Goal: Task Accomplishment & Management: Use online tool/utility

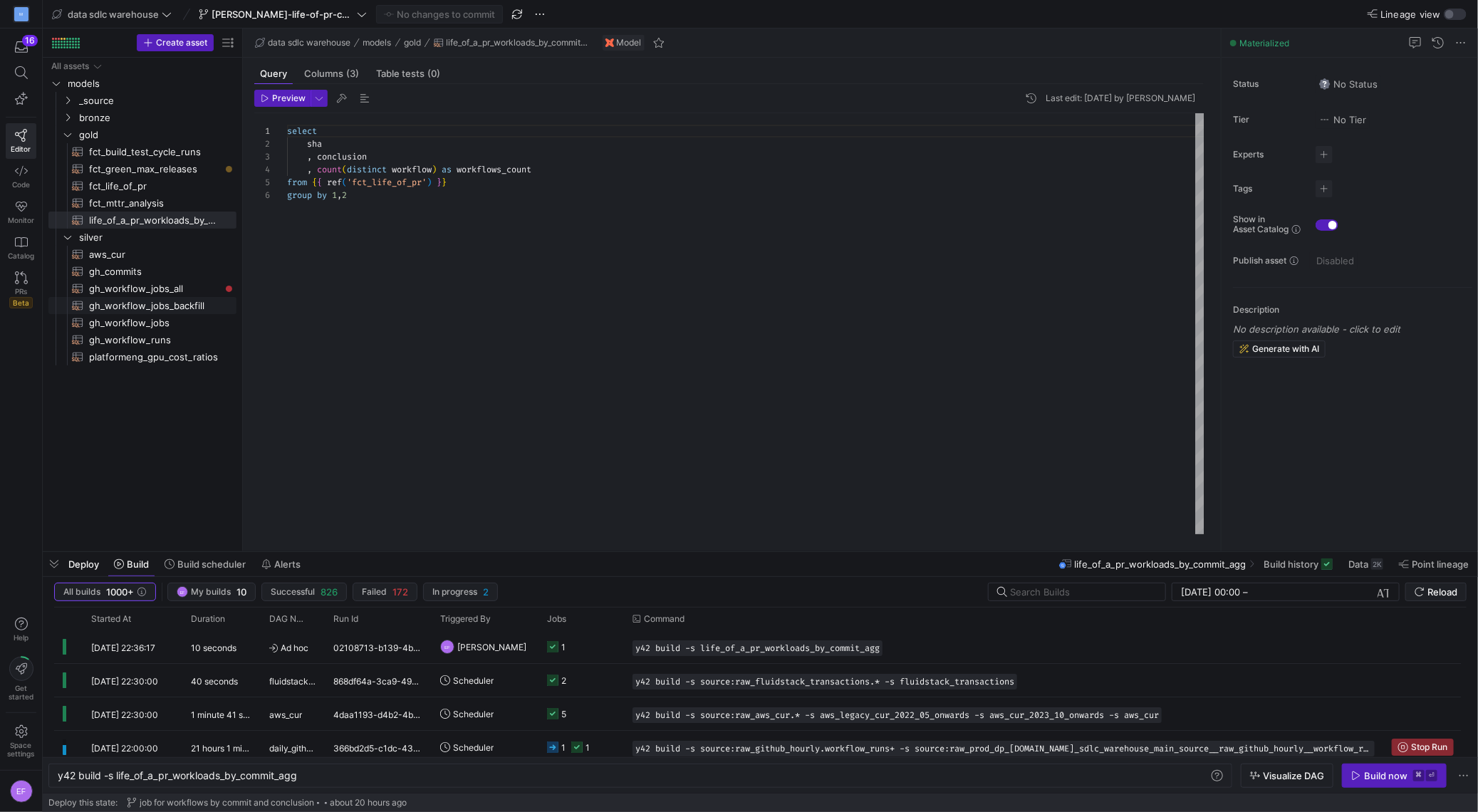
scroll to position [0, 241]
click at [169, 17] on icon at bounding box center [166, 14] width 10 height 10
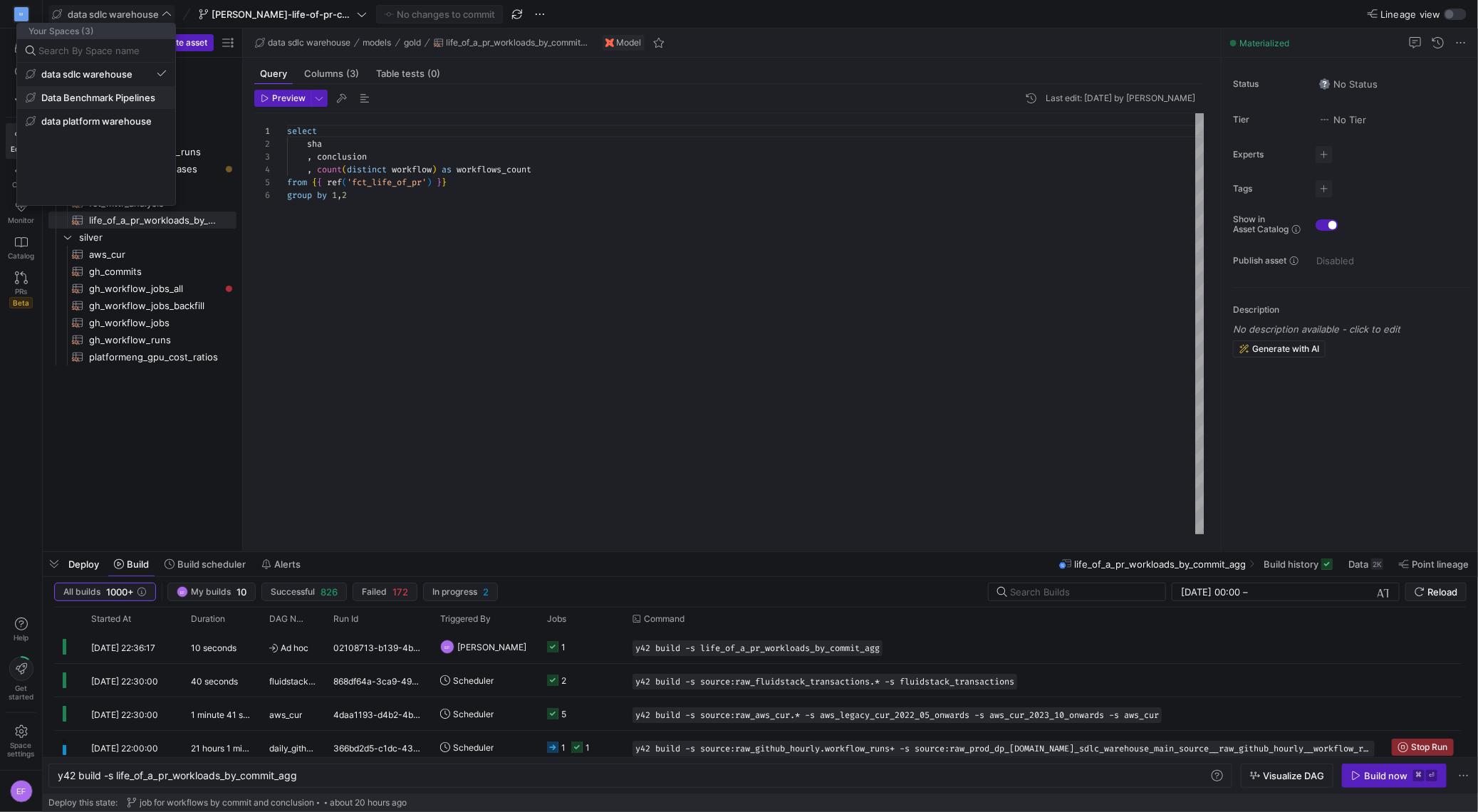
click at [135, 97] on span "Data Benchmark Pipelines" at bounding box center [98, 98] width 114 height 12
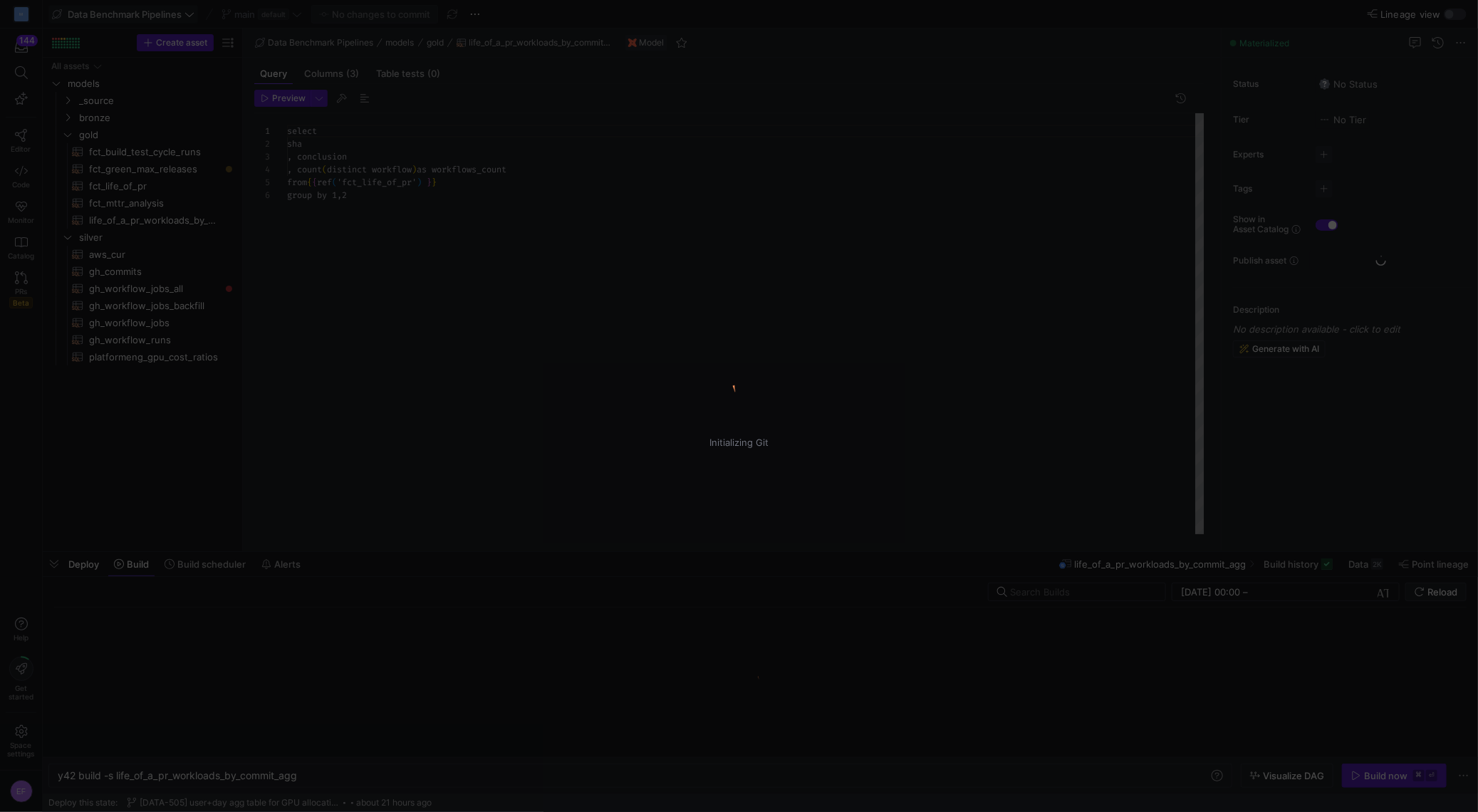
type textarea "y42 build"
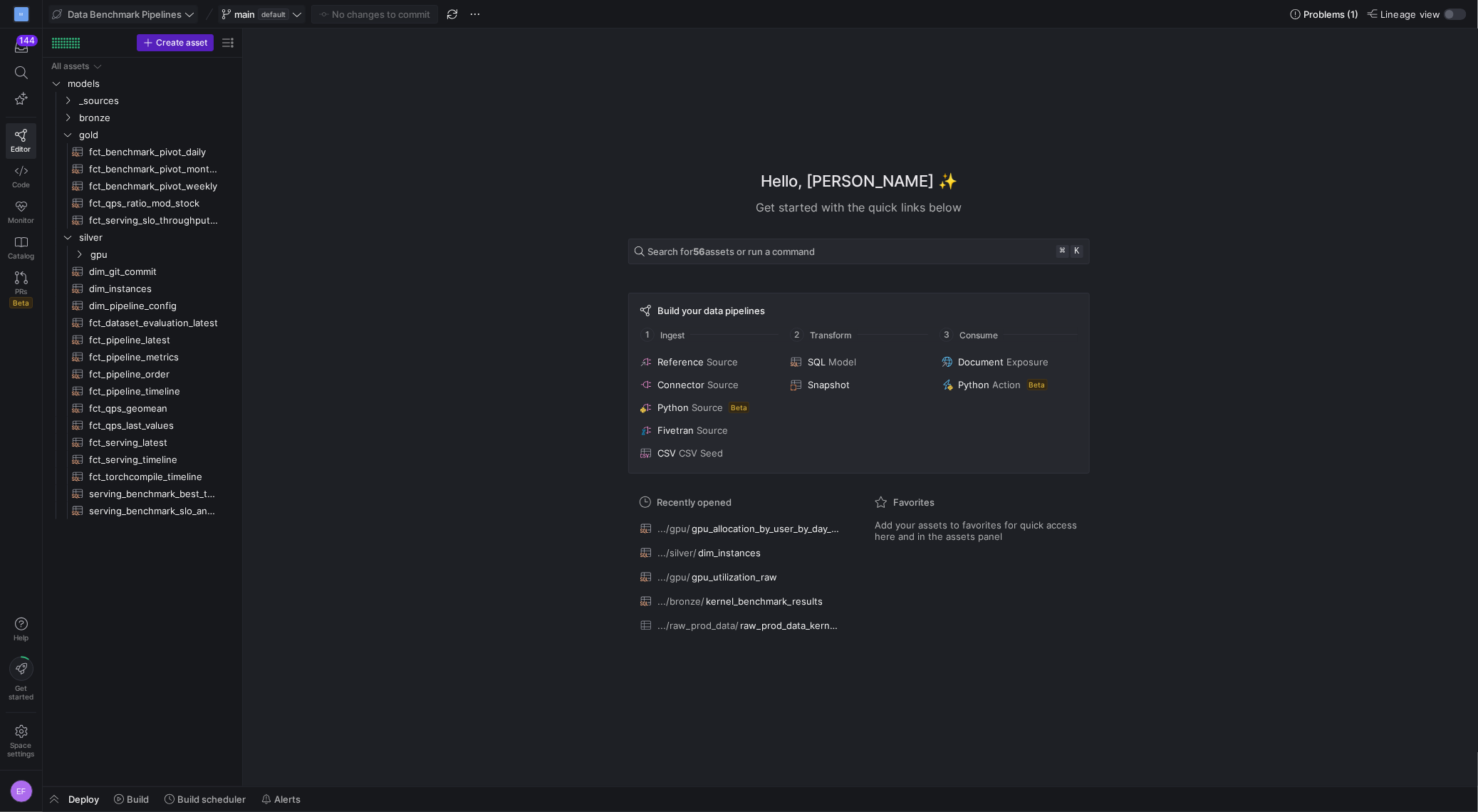
click at [301, 11] on icon at bounding box center [297, 14] width 10 height 10
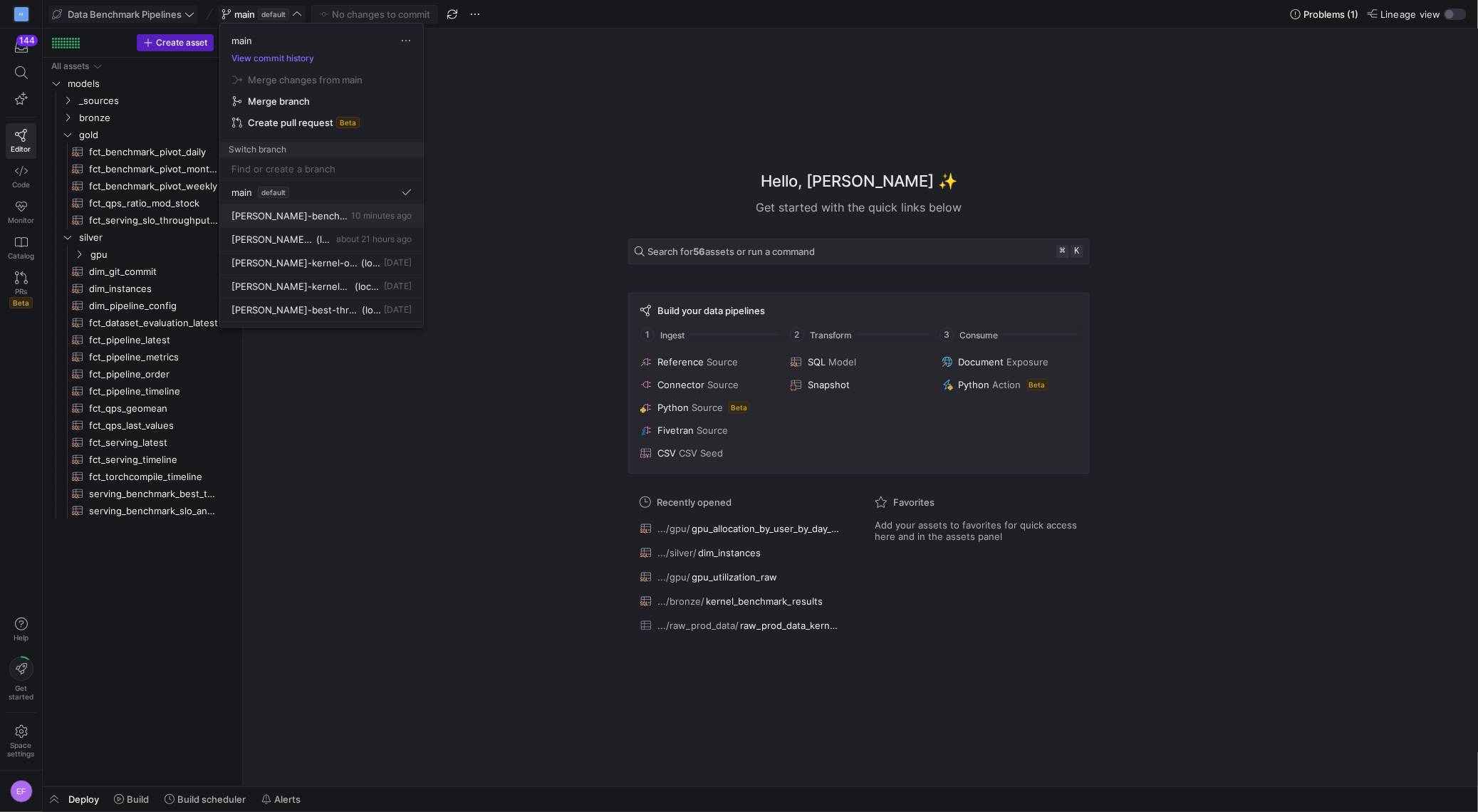
click at [317, 216] on span "[PERSON_NAME]-benchmark-status-timeline" at bounding box center [290, 216] width 117 height 12
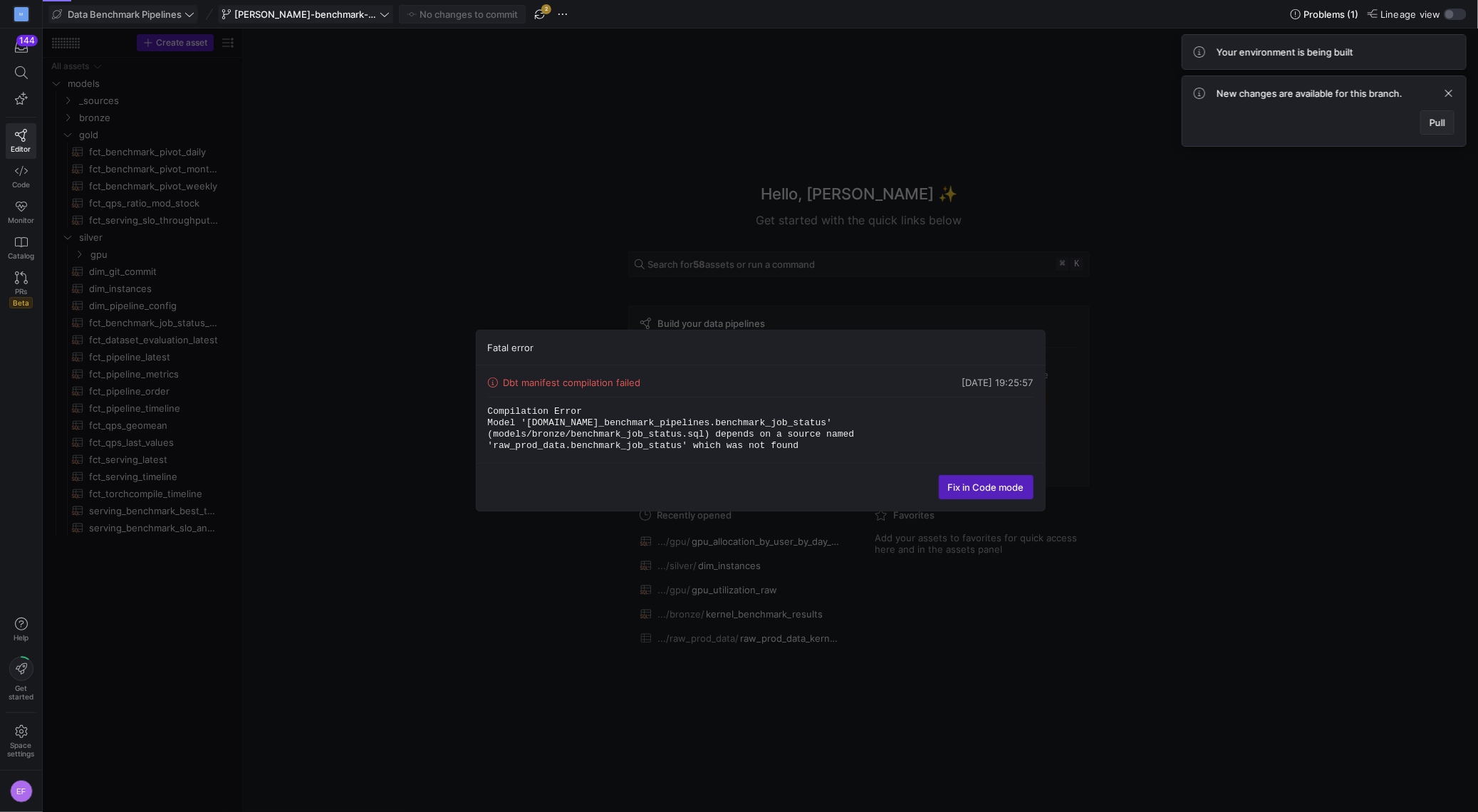
click at [1440, 124] on span "Pull" at bounding box center [1437, 122] width 16 height 12
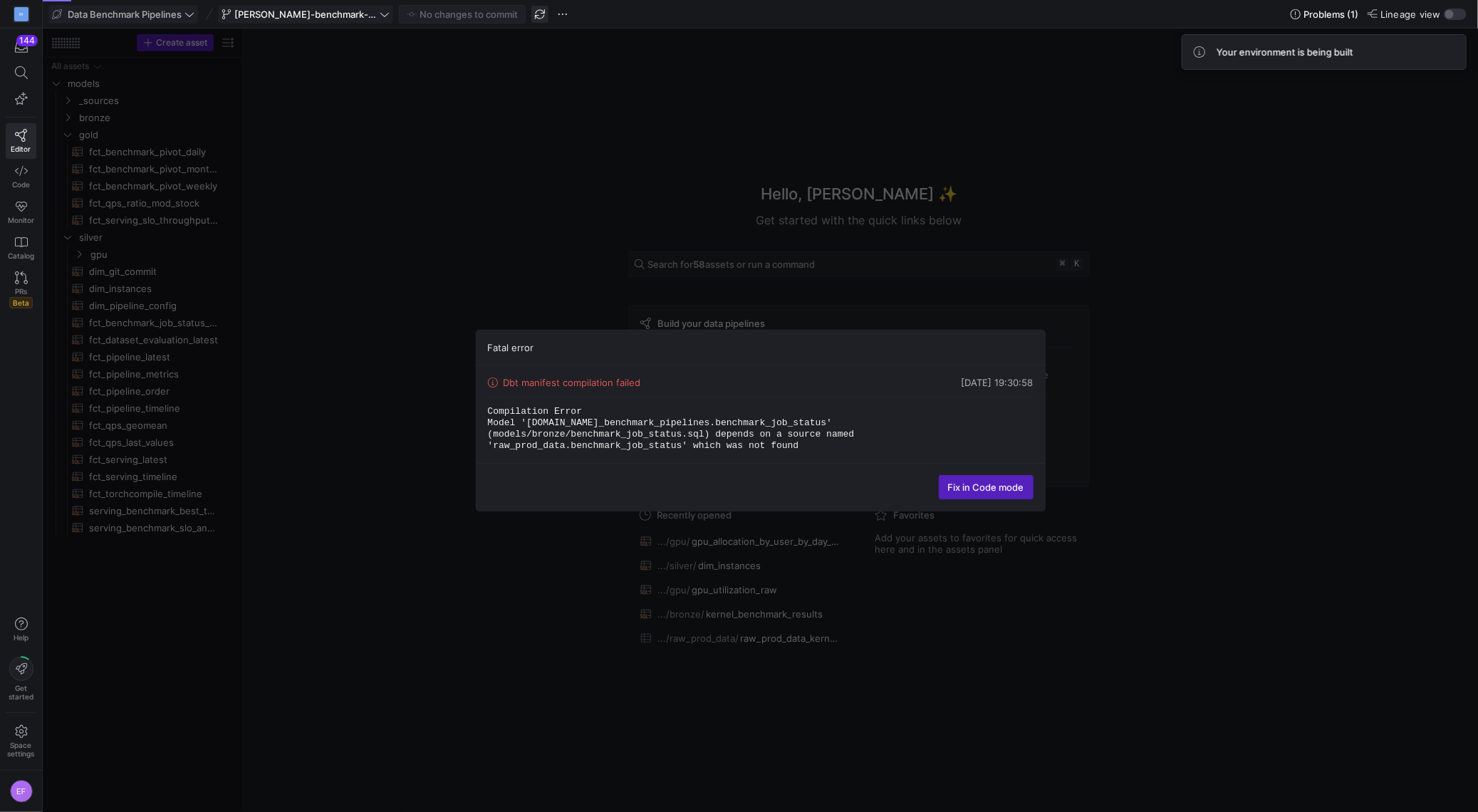
click at [541, 19] on span "button" at bounding box center [540, 14] width 17 height 17
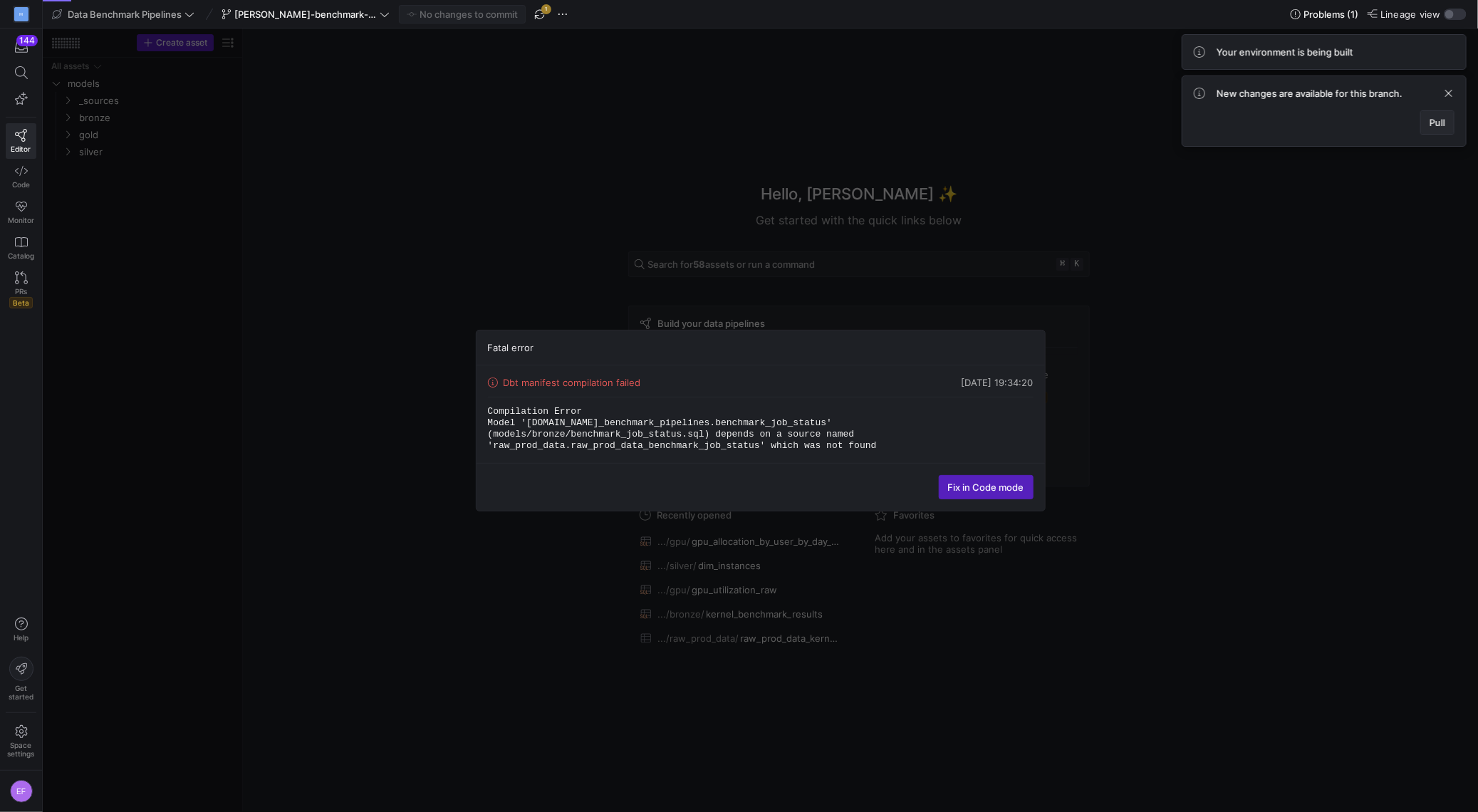
click at [1441, 124] on span "Pull" at bounding box center [1437, 122] width 16 height 12
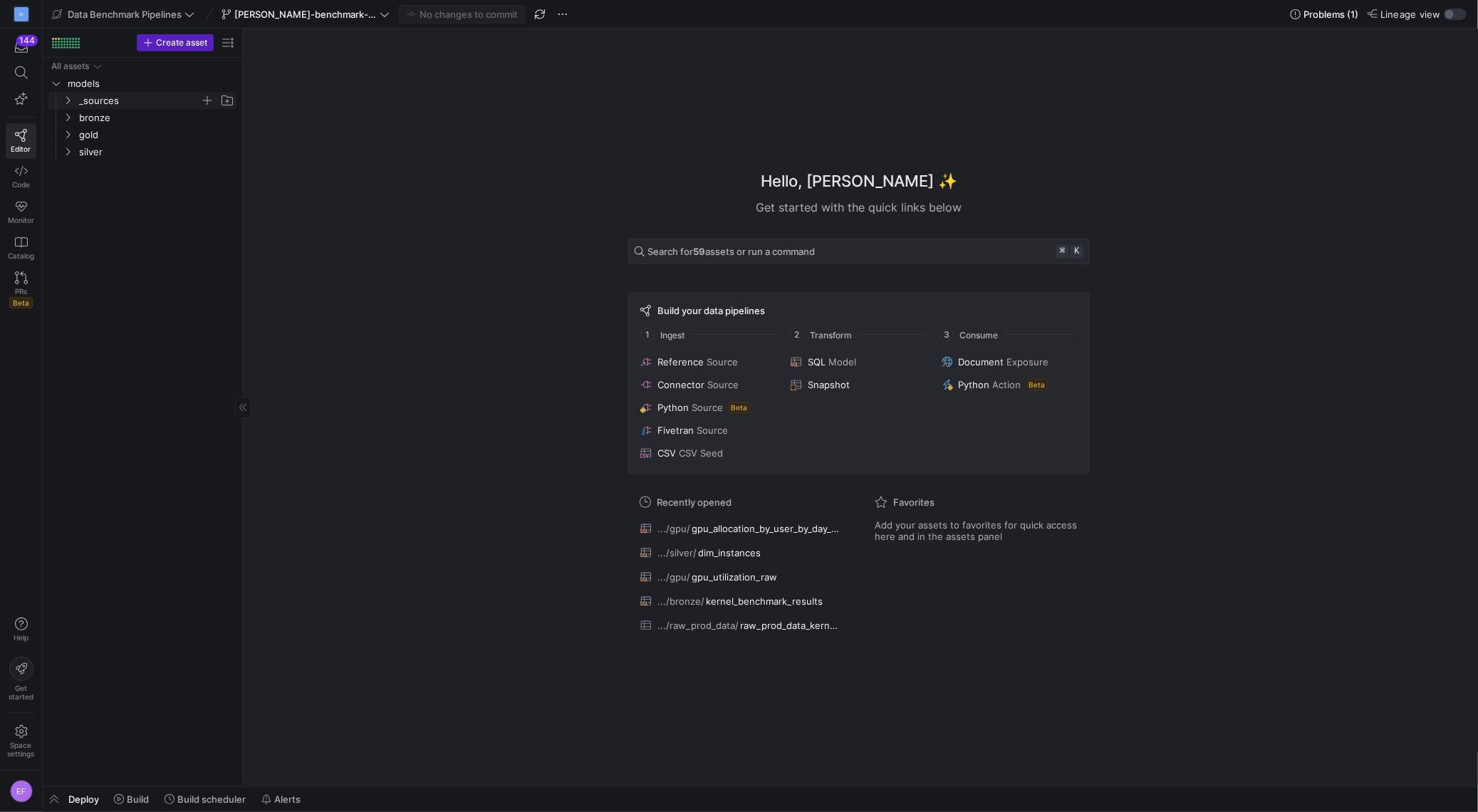
click at [67, 96] on icon "Press SPACE to select this row." at bounding box center [68, 101] width 10 height 9
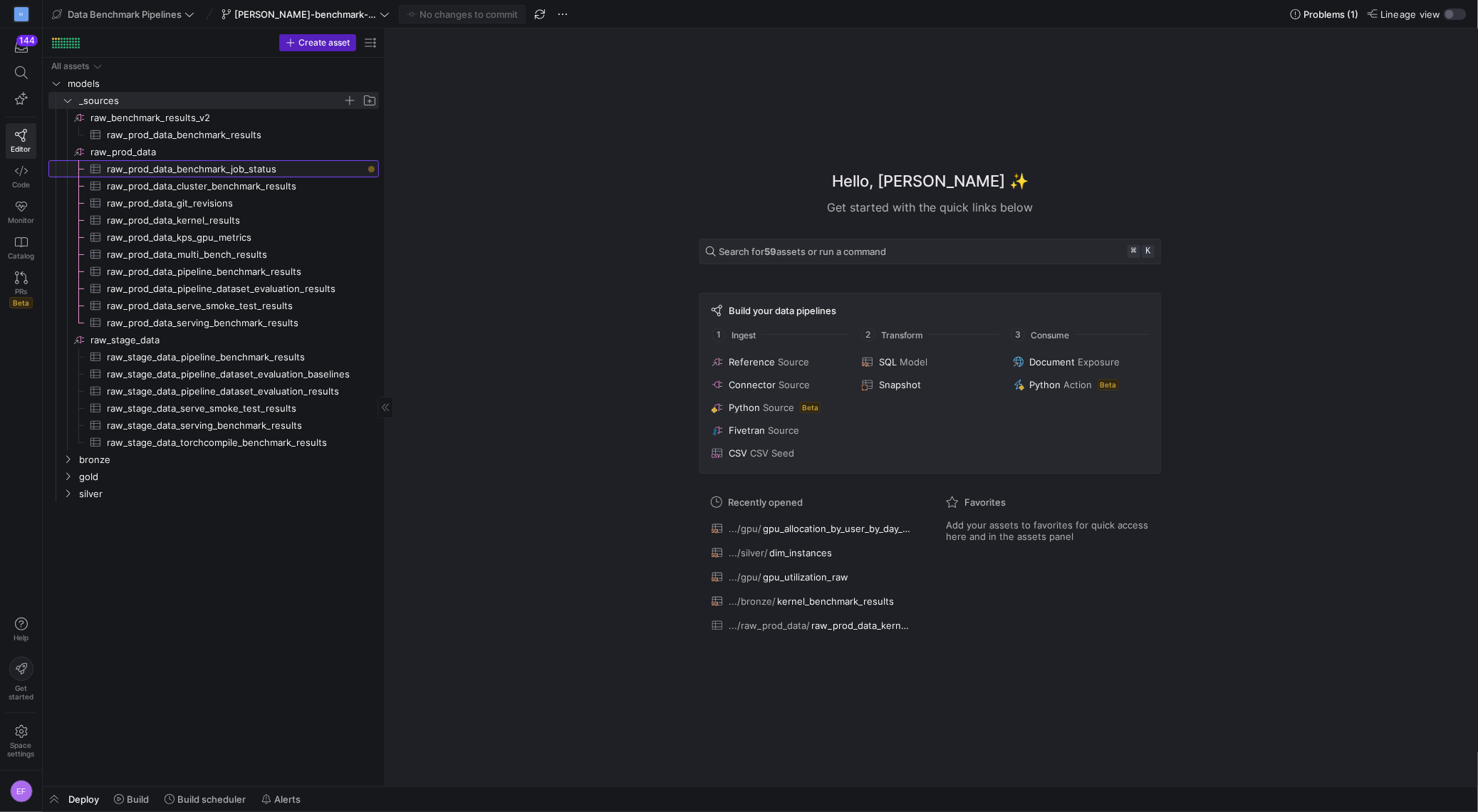
click at [304, 169] on span "raw_prod_data_benchmark_job_status​​​​​​​​​" at bounding box center [235, 169] width 256 height 17
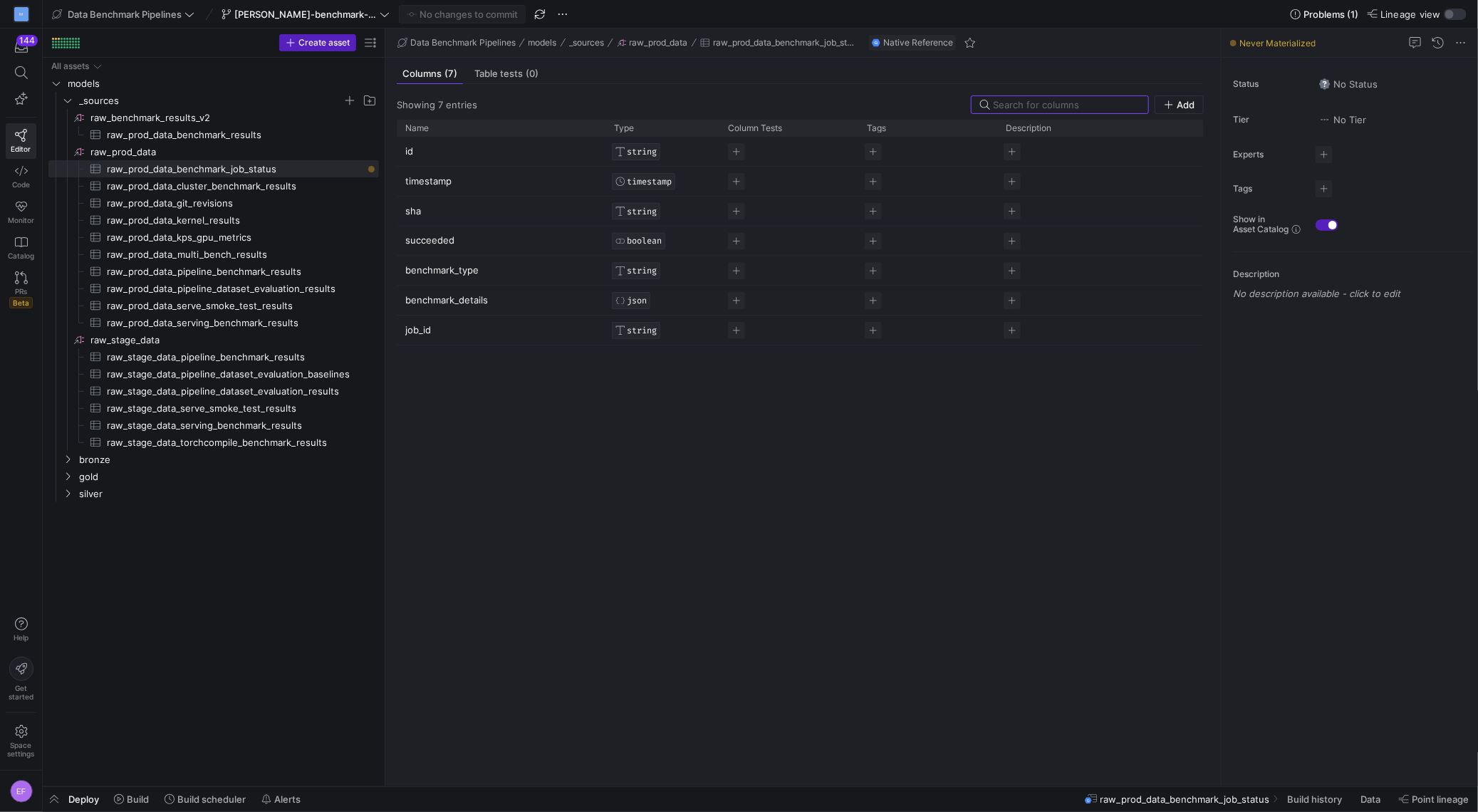
click at [92, 800] on span "Deploy" at bounding box center [83, 799] width 30 height 12
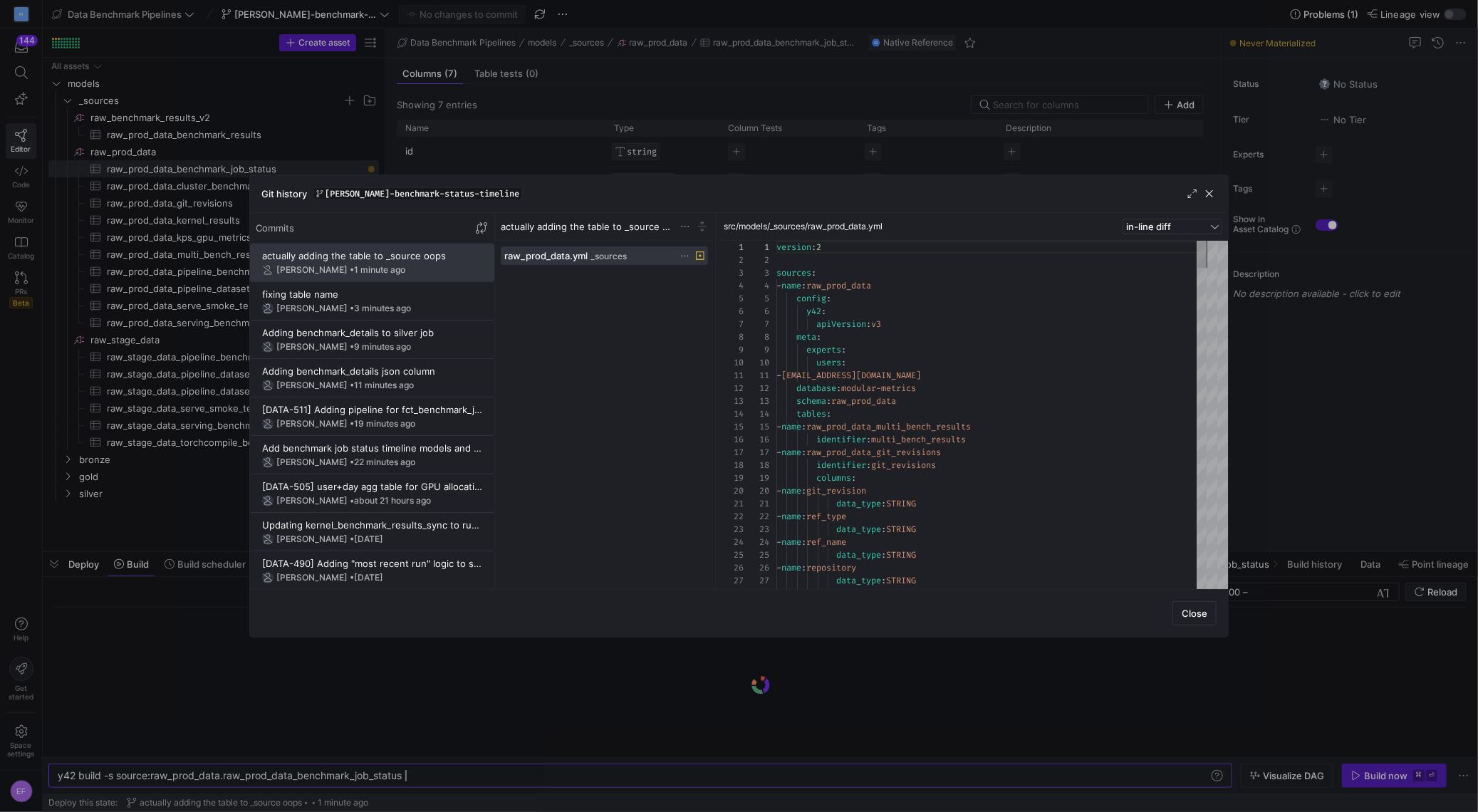
scroll to position [0, 346]
click at [1208, 193] on span "button" at bounding box center [1209, 194] width 14 height 14
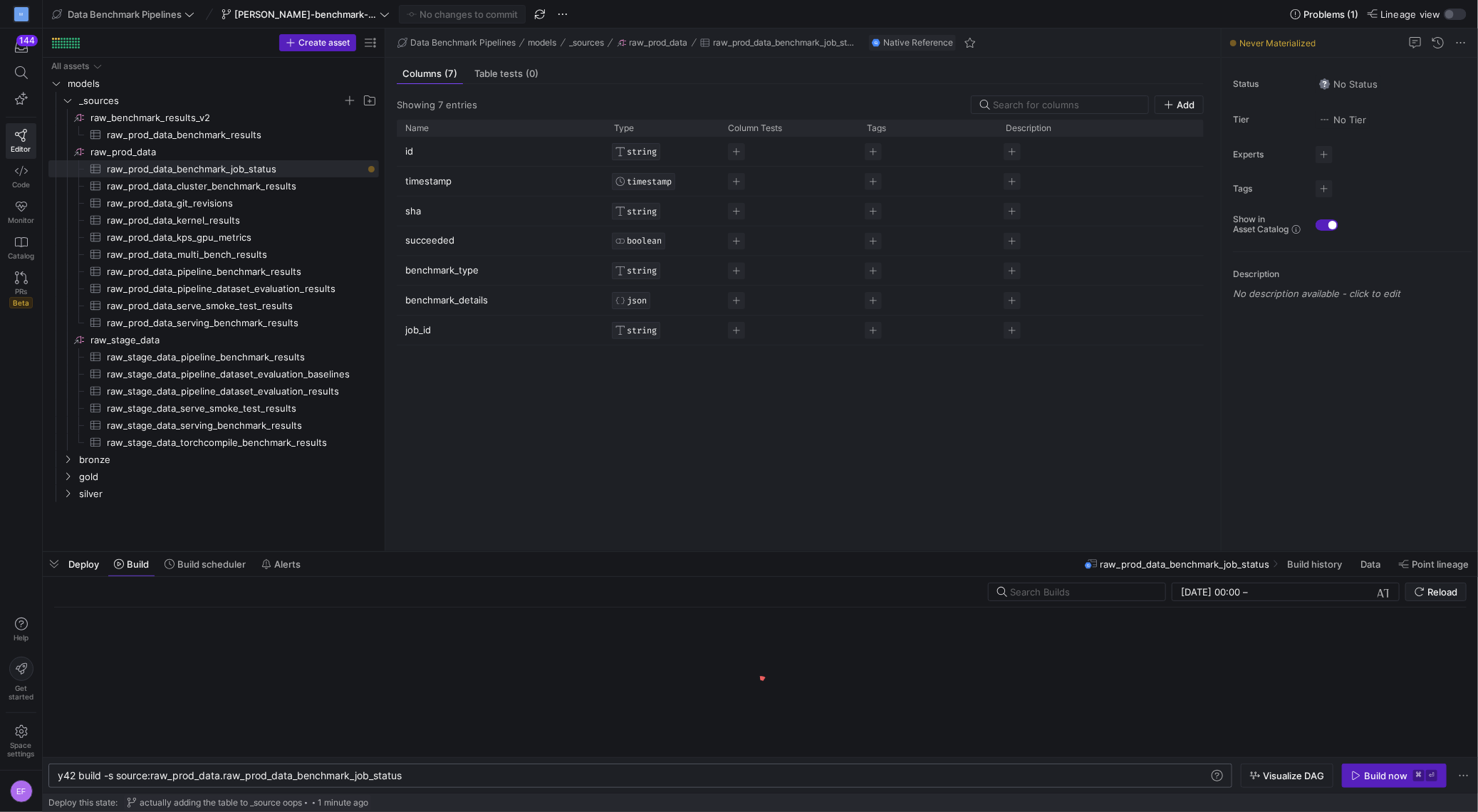
click at [439, 773] on div "y42 build -s source:raw_prod_data.raw_prod_data_be nchmark_job_status" at bounding box center [634, 776] width 1152 height 12
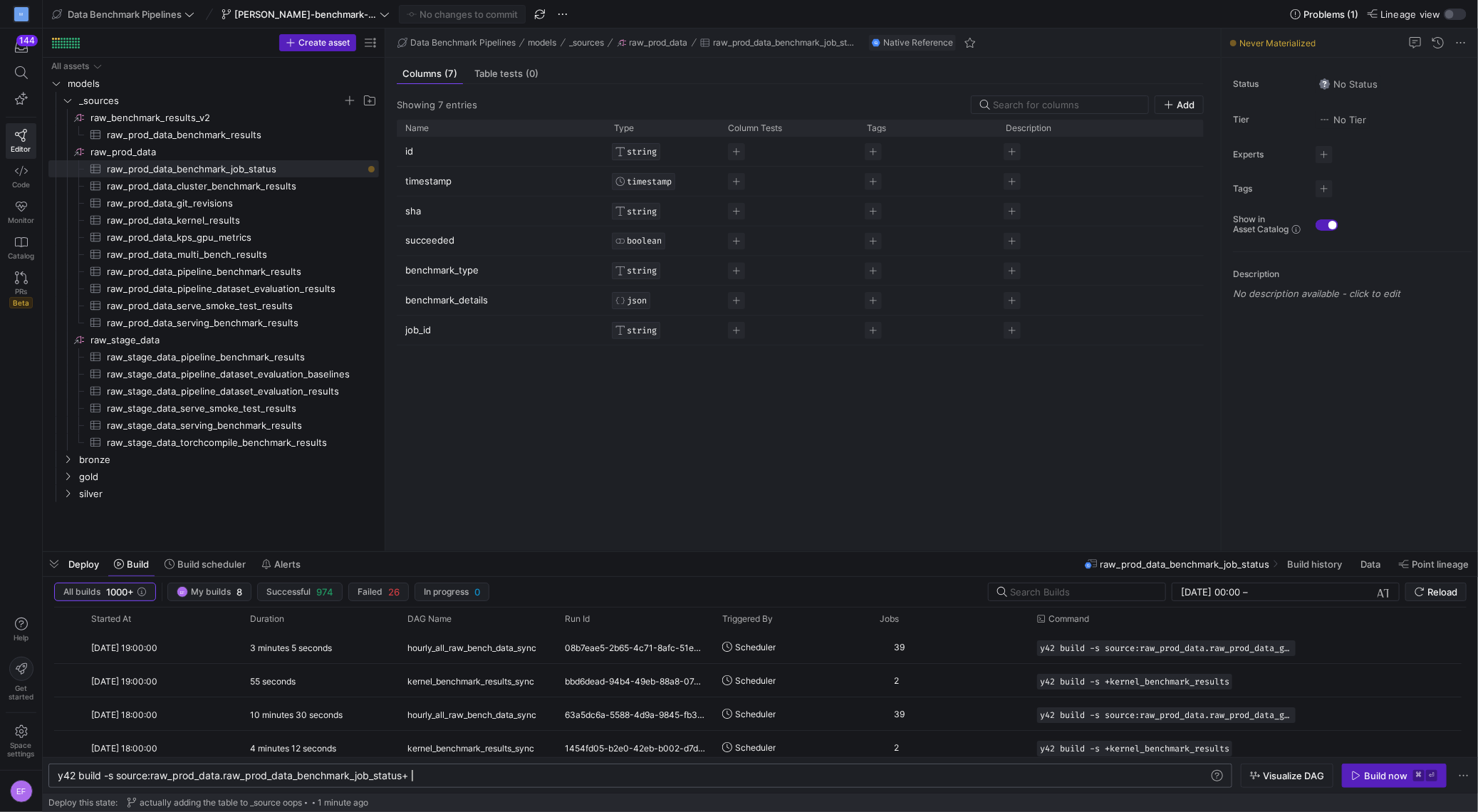
scroll to position [0, 353]
type textarea "y42 build -s source:raw_prod_data.raw_prod_data_benchmark_job_status+"
click at [1364, 773] on div "Build now" at bounding box center [1386, 776] width 43 height 12
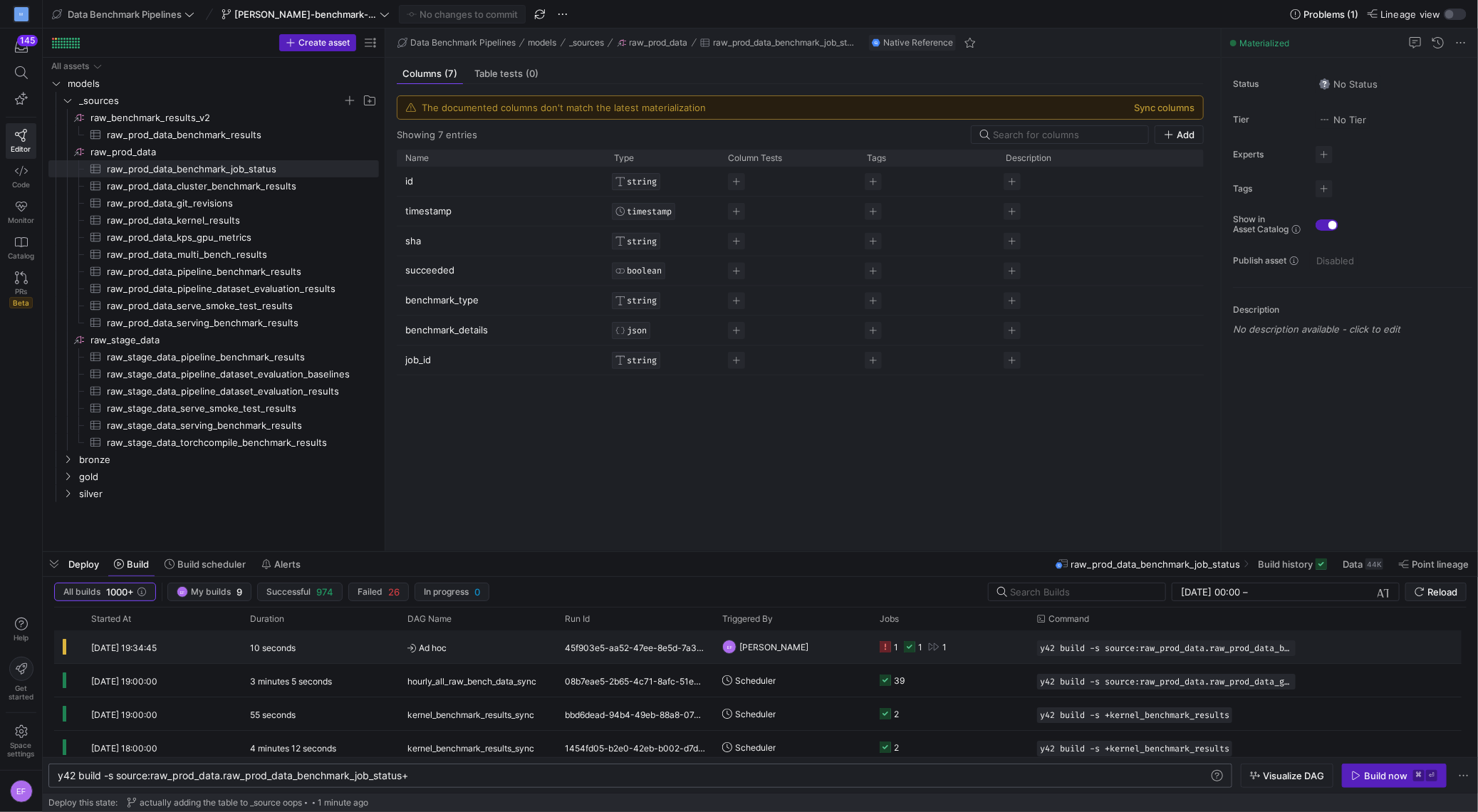
click at [976, 651] on y42-job-status-cell-renderer "1 1 1" at bounding box center [950, 646] width 140 height 31
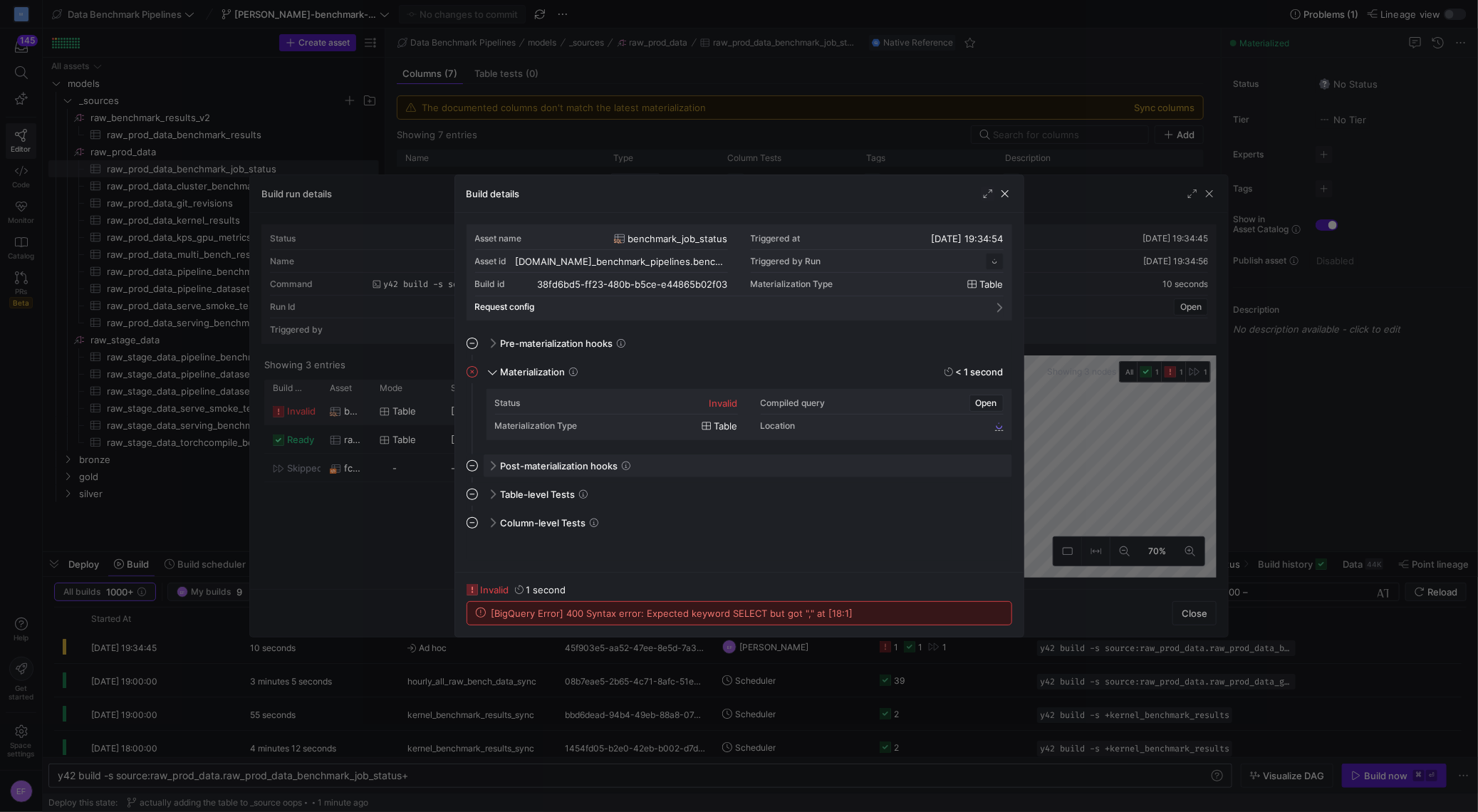
scroll to position [128, 0]
click at [1012, 199] on span "button" at bounding box center [1005, 194] width 14 height 14
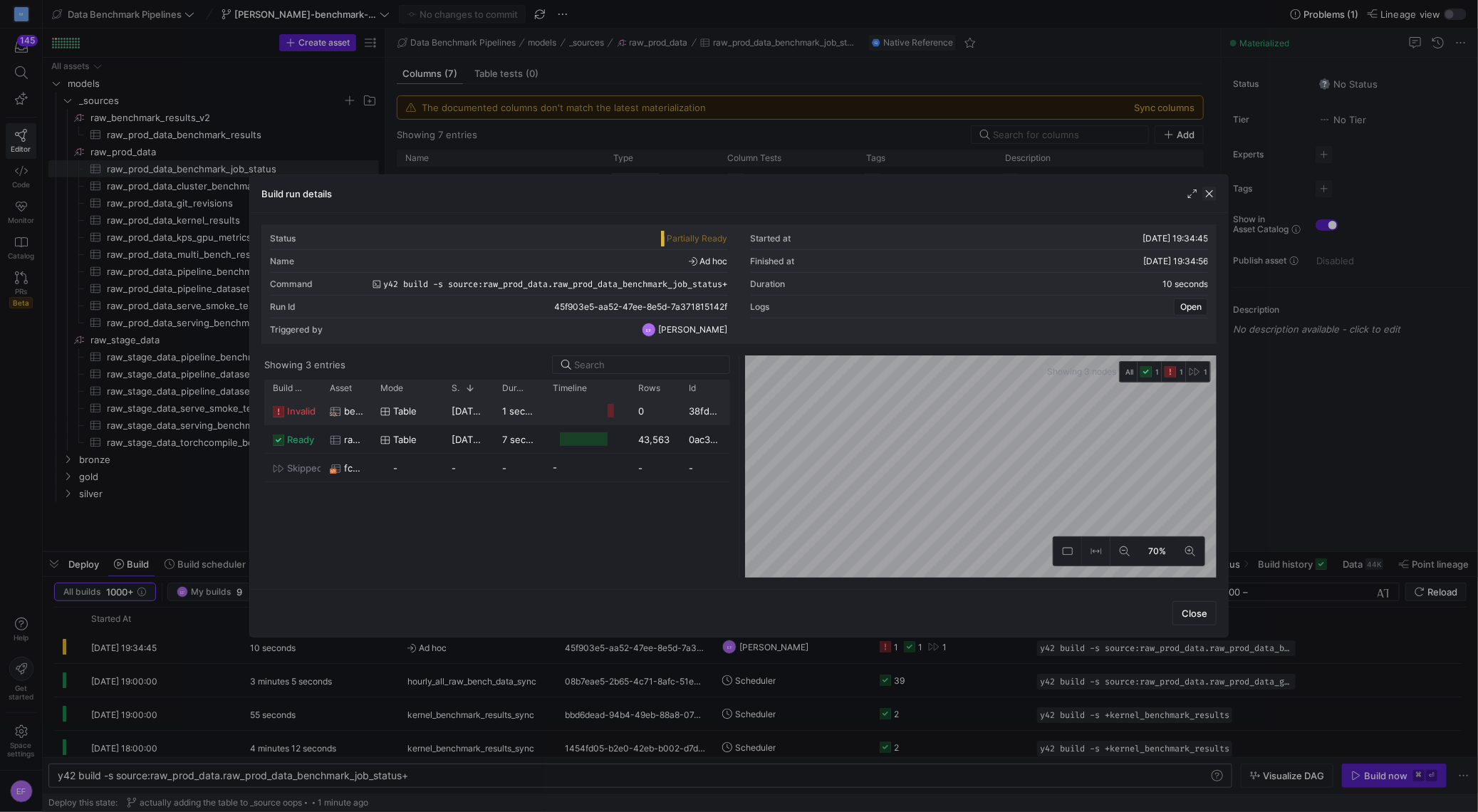
click at [1205, 190] on span "button" at bounding box center [1209, 194] width 14 height 14
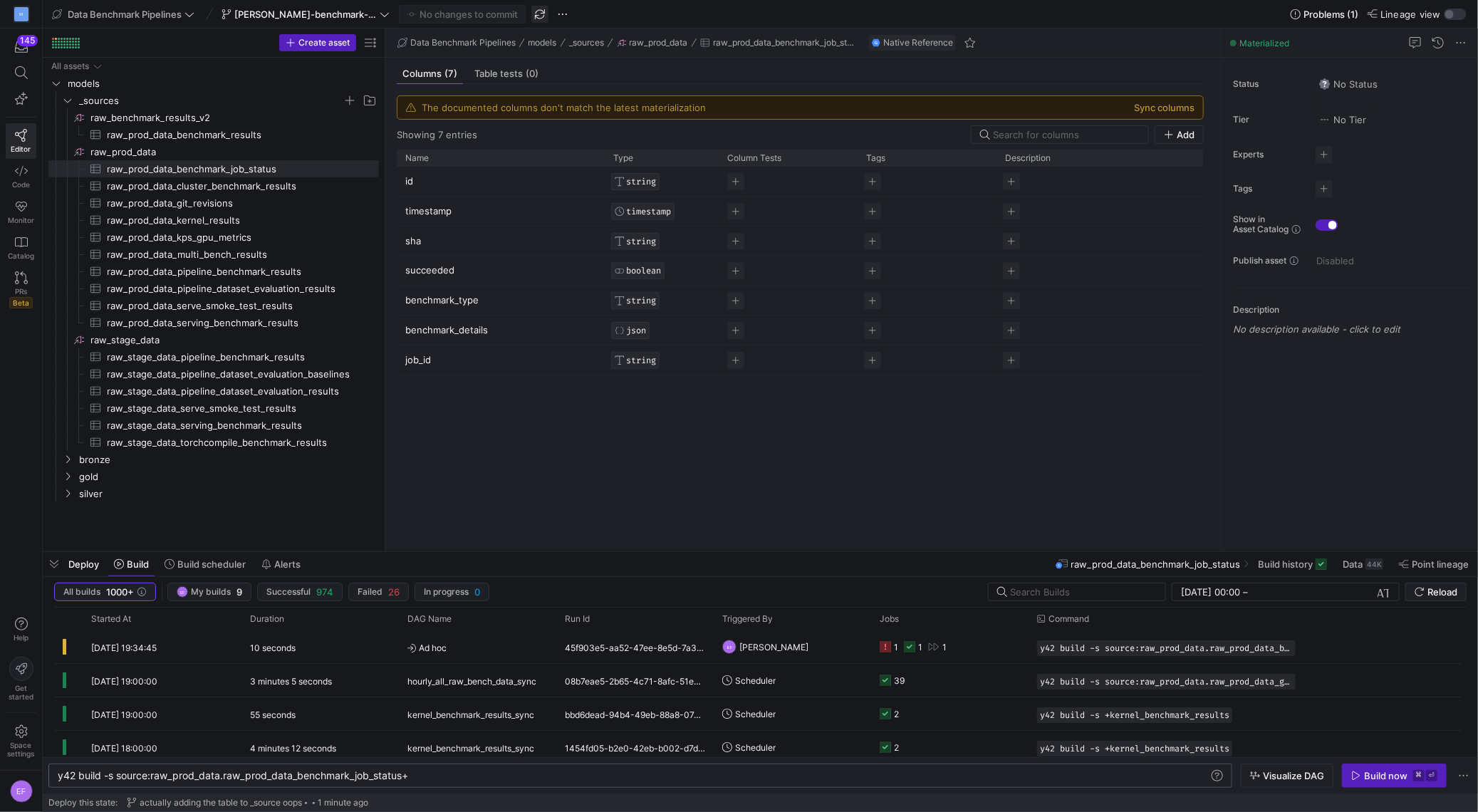
click at [544, 12] on span "button" at bounding box center [540, 14] width 17 height 17
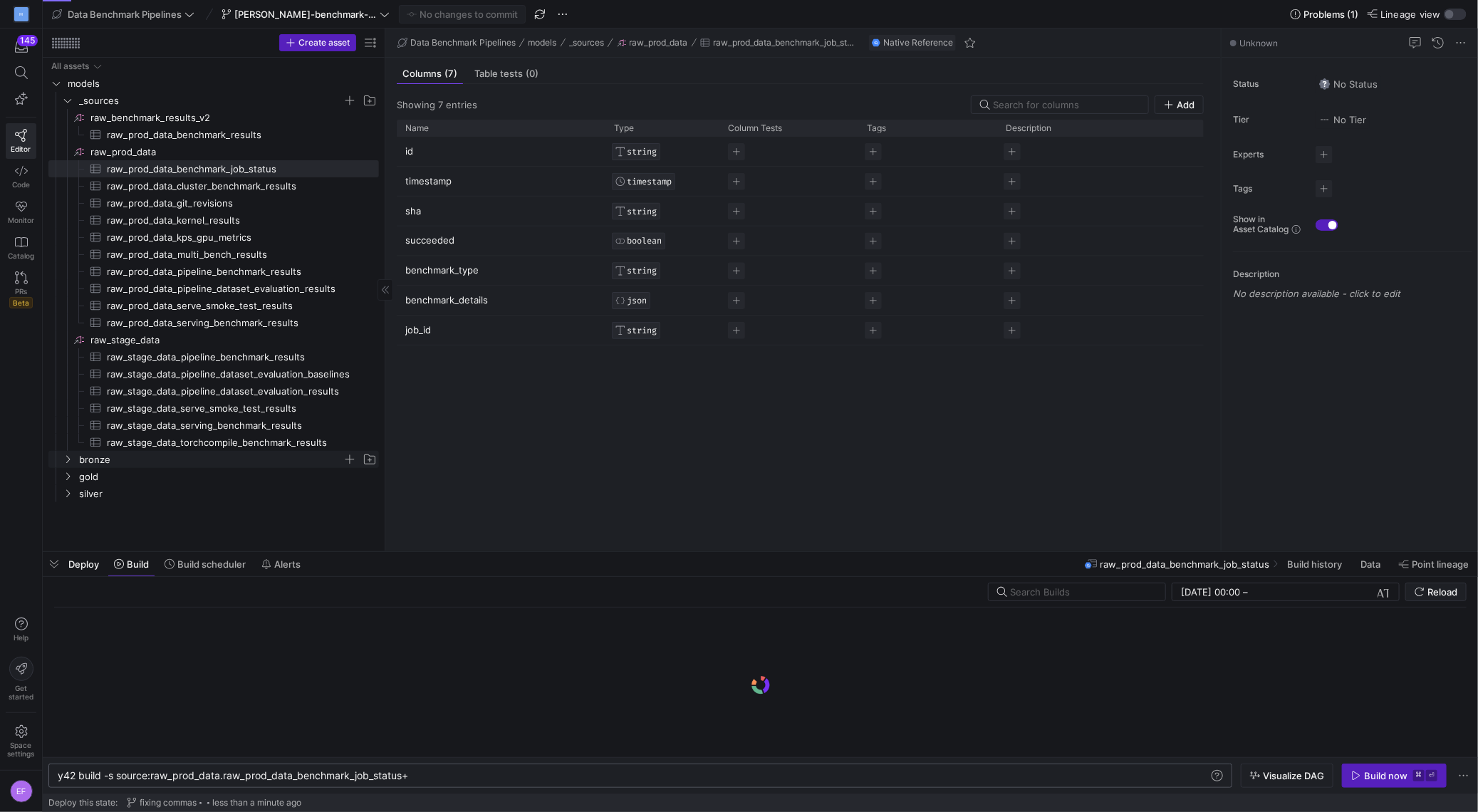
click at [68, 457] on icon "Press SPACE to select this row." at bounding box center [68, 460] width 10 height 9
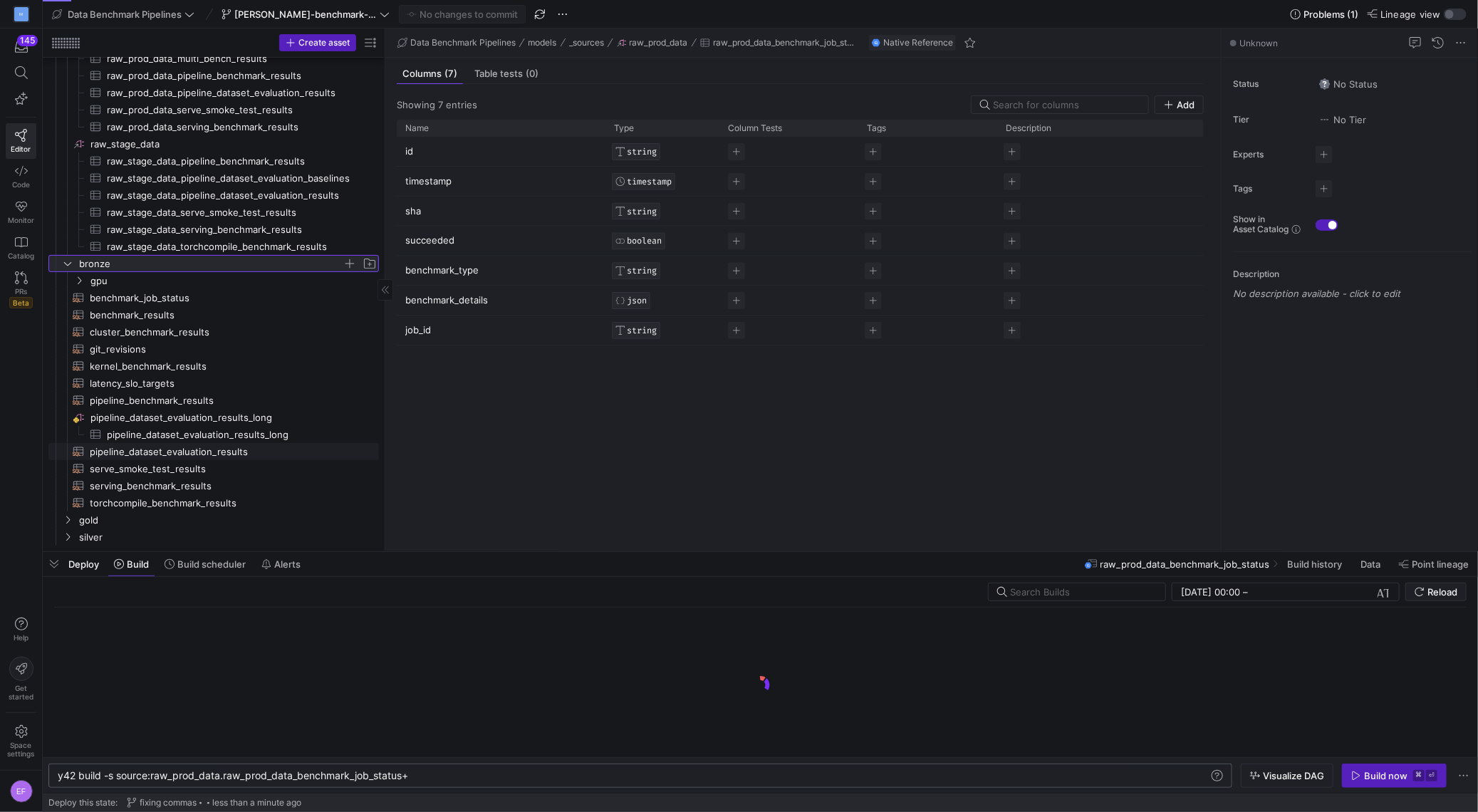
scroll to position [190, 0]
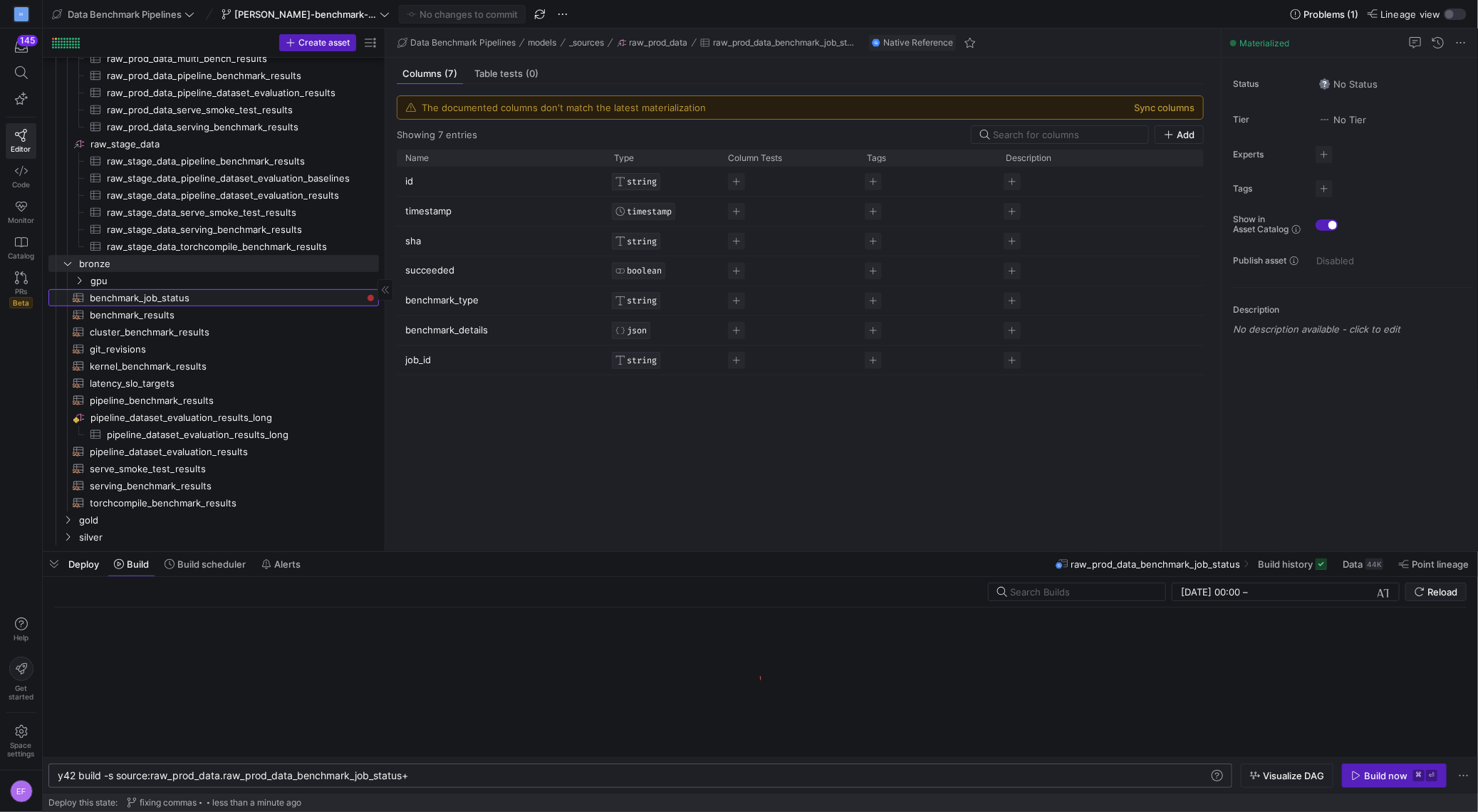
click at [206, 302] on span "benchmark_job_status​​​​​​​​​​" at bounding box center [226, 298] width 273 height 17
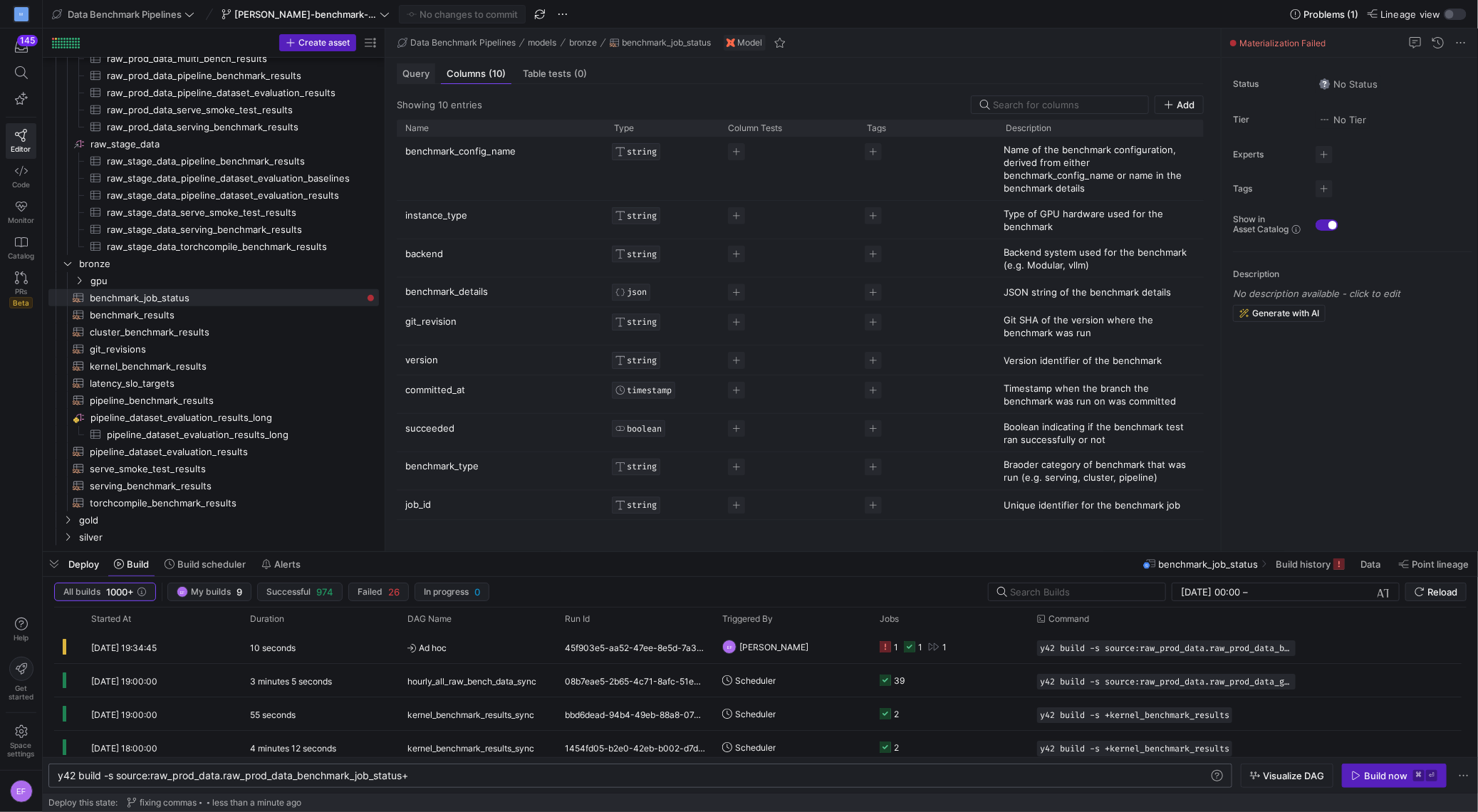
click at [405, 72] on span "Query" at bounding box center [415, 73] width 27 height 9
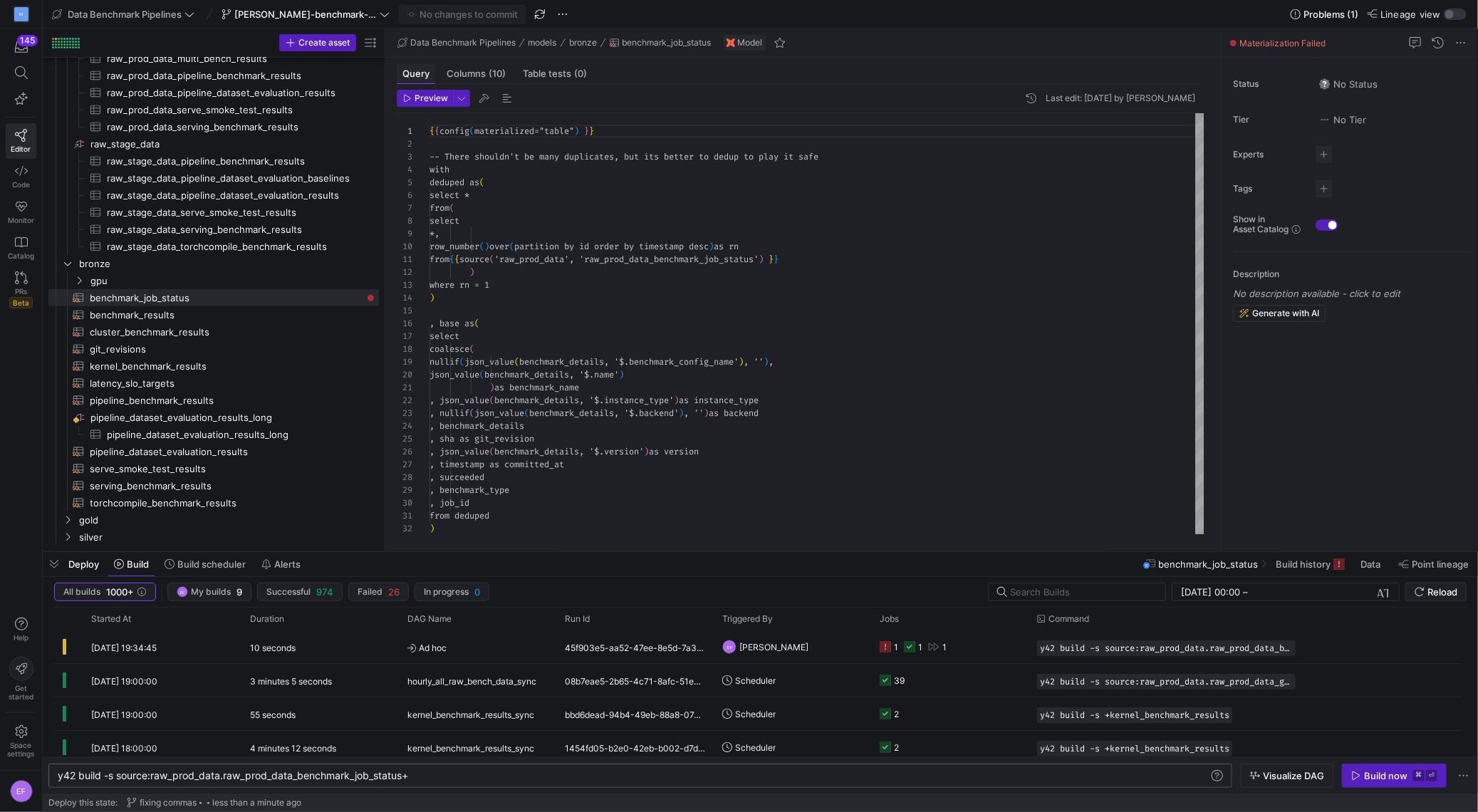
scroll to position [128, 0]
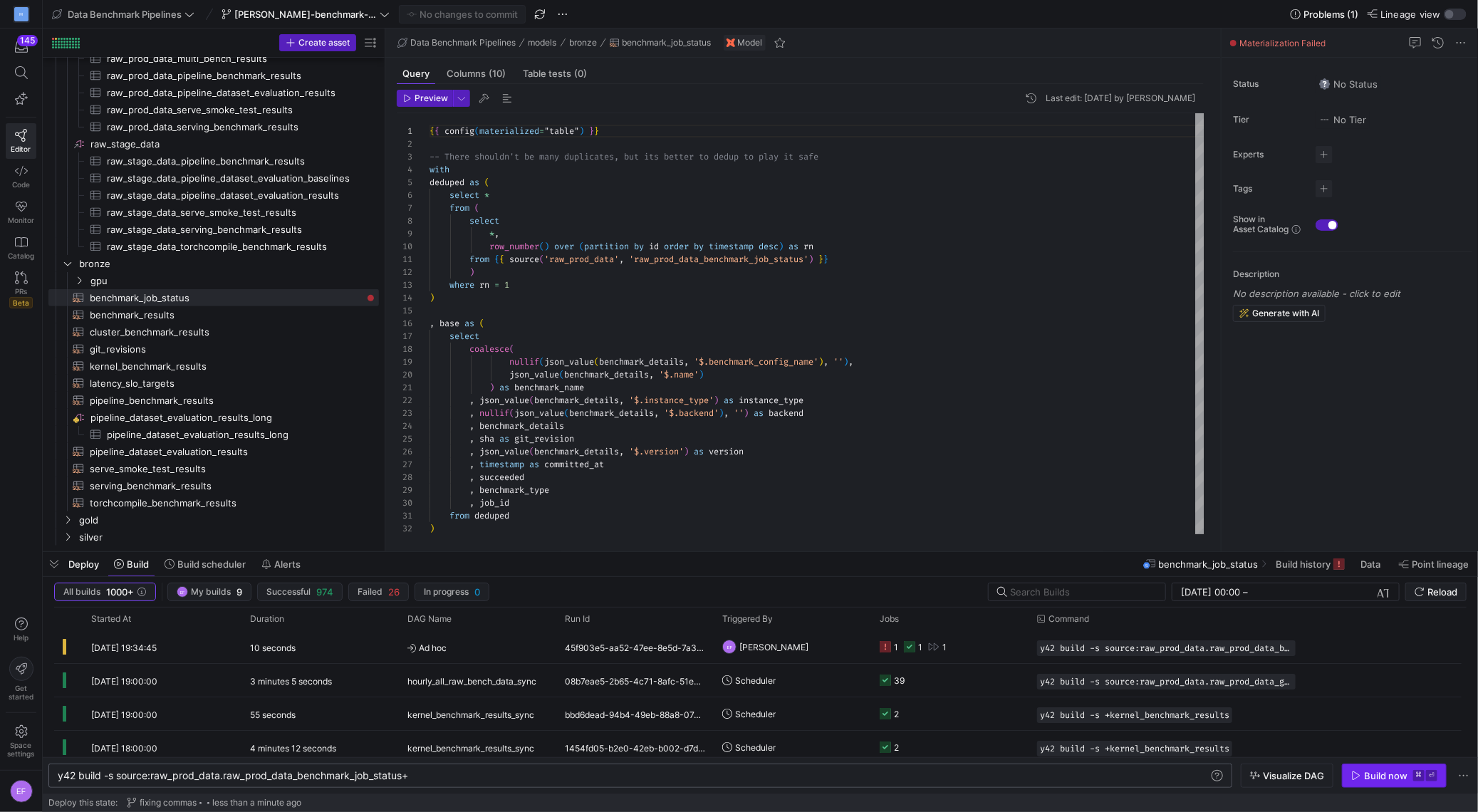
click at [1382, 779] on div "Build now" at bounding box center [1386, 776] width 43 height 12
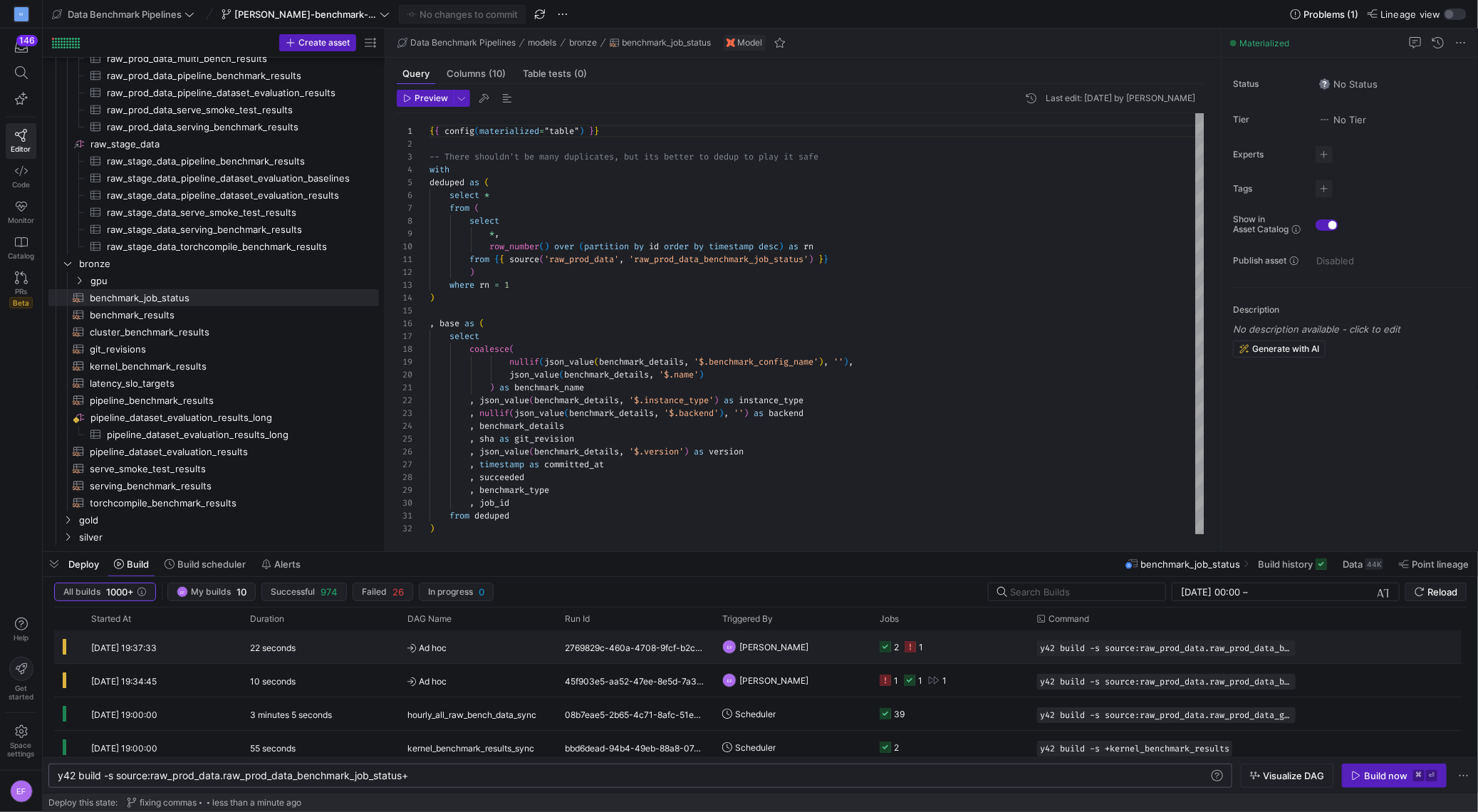
click at [980, 648] on y42-job-status-cell-renderer "2 1" at bounding box center [950, 646] width 140 height 31
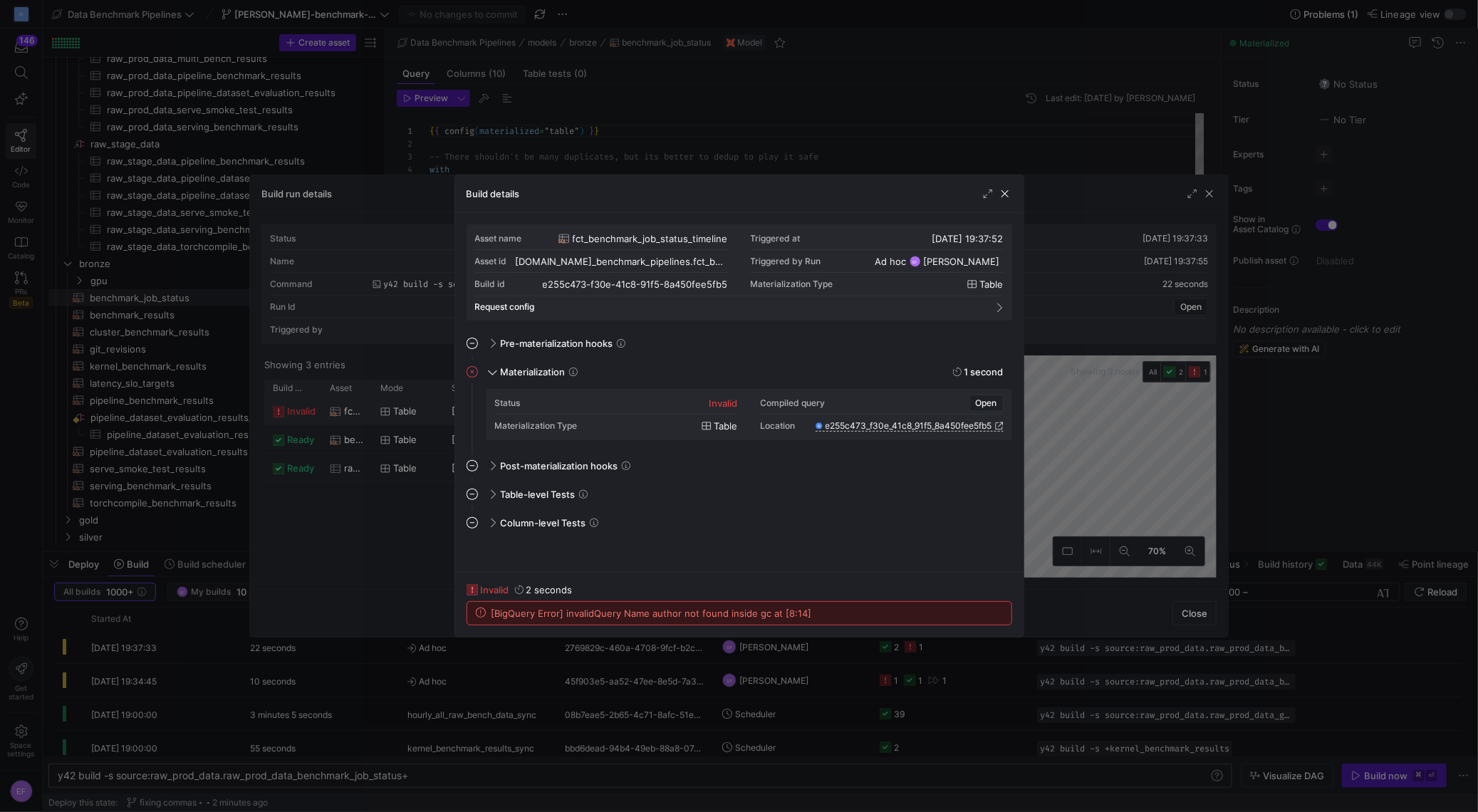
click at [536, 32] on div at bounding box center [739, 406] width 1478 height 812
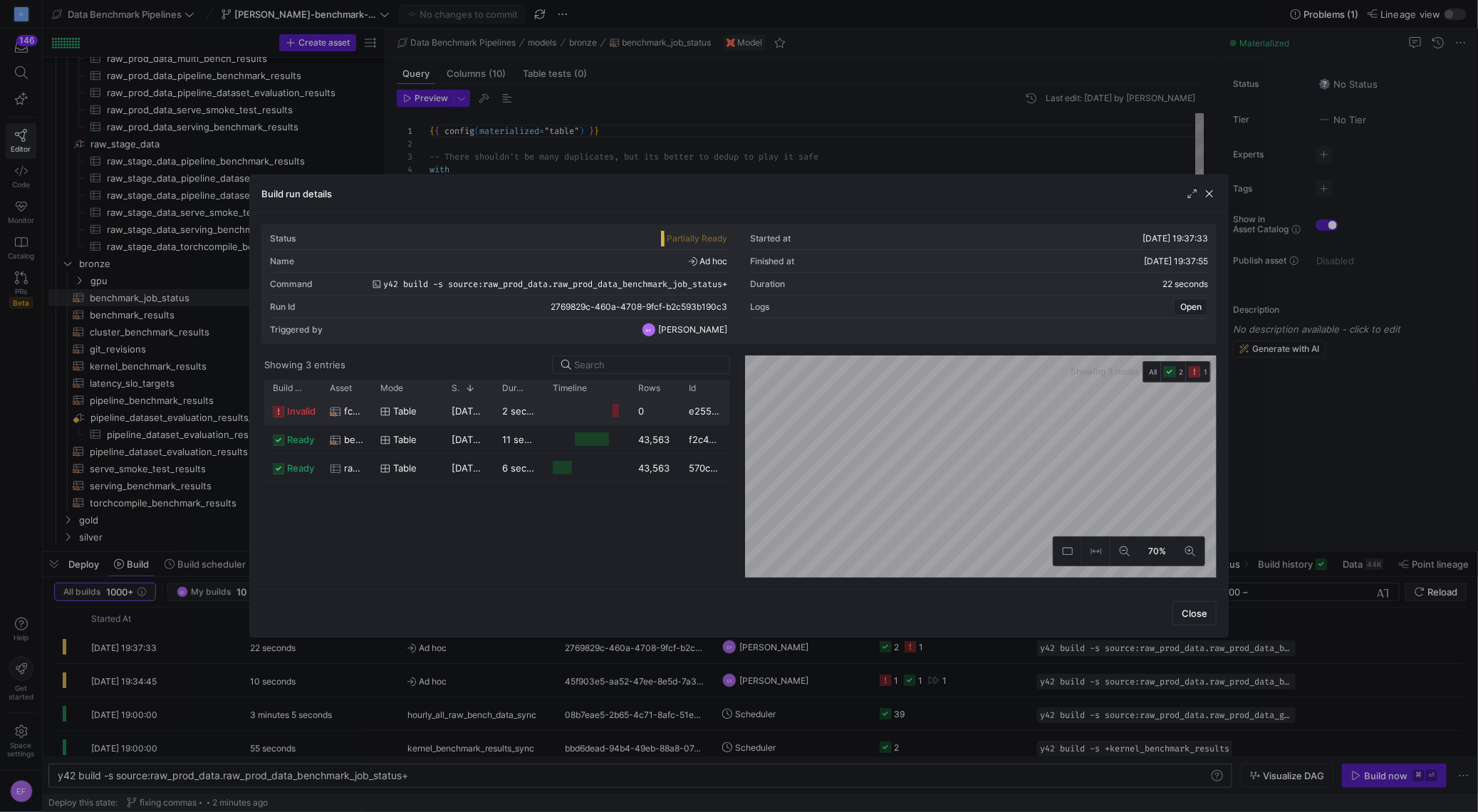
click at [538, 17] on div at bounding box center [739, 406] width 1478 height 812
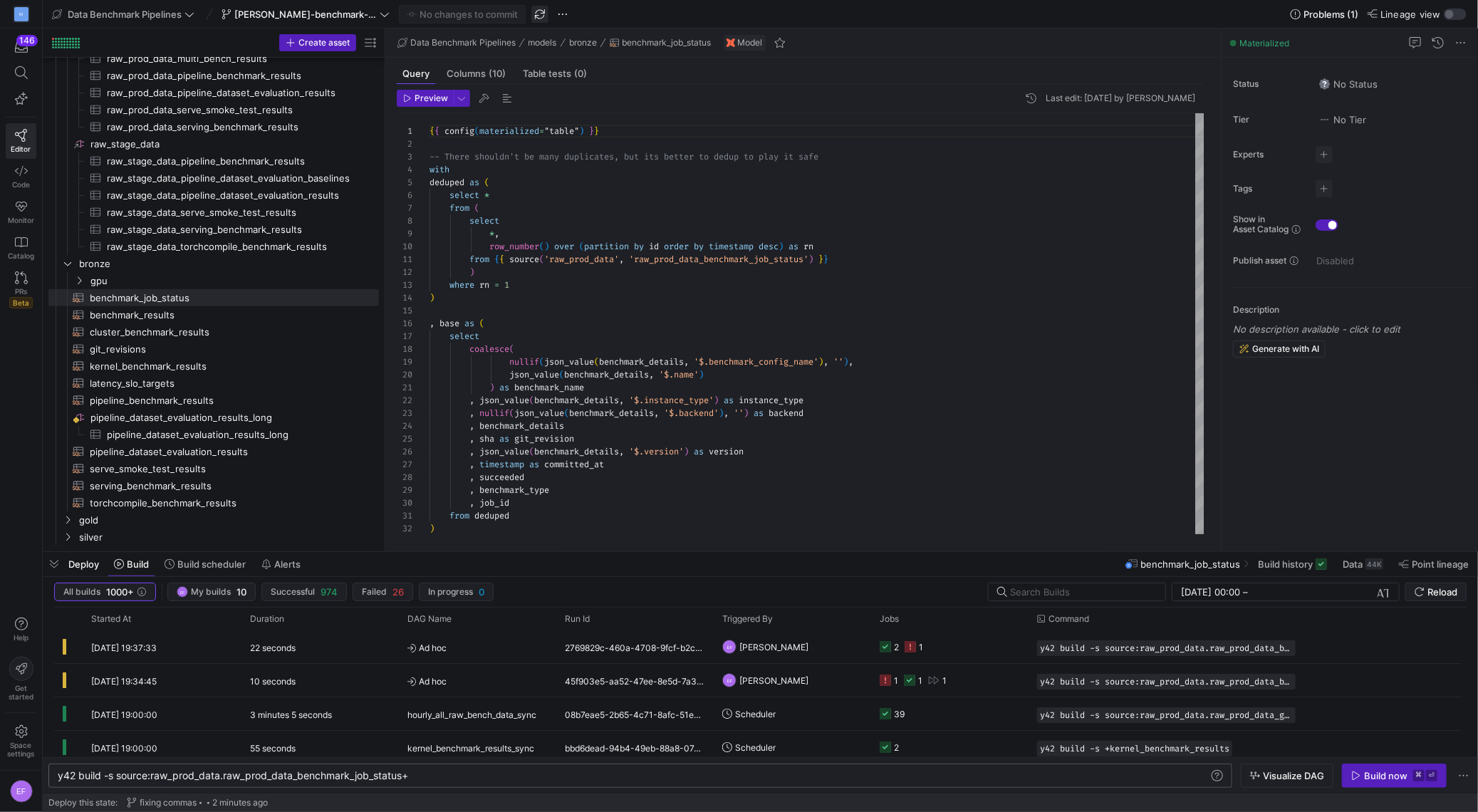
click at [544, 15] on span "button" at bounding box center [540, 14] width 17 height 17
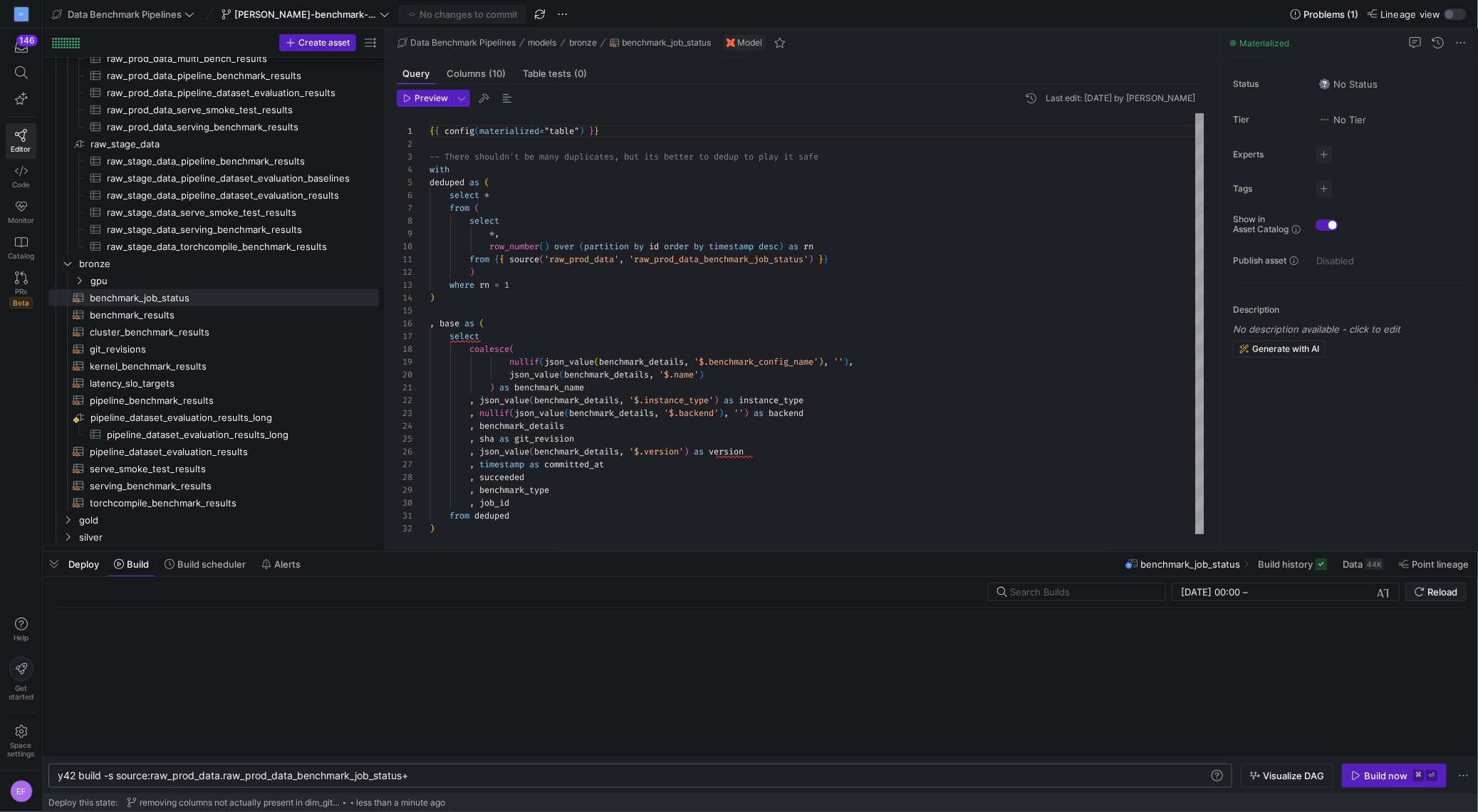
click at [305, 777] on div "y42 build -s source:raw_prod_data.raw_prod_data_be nchmark_job_status+" at bounding box center [634, 776] width 1152 height 12
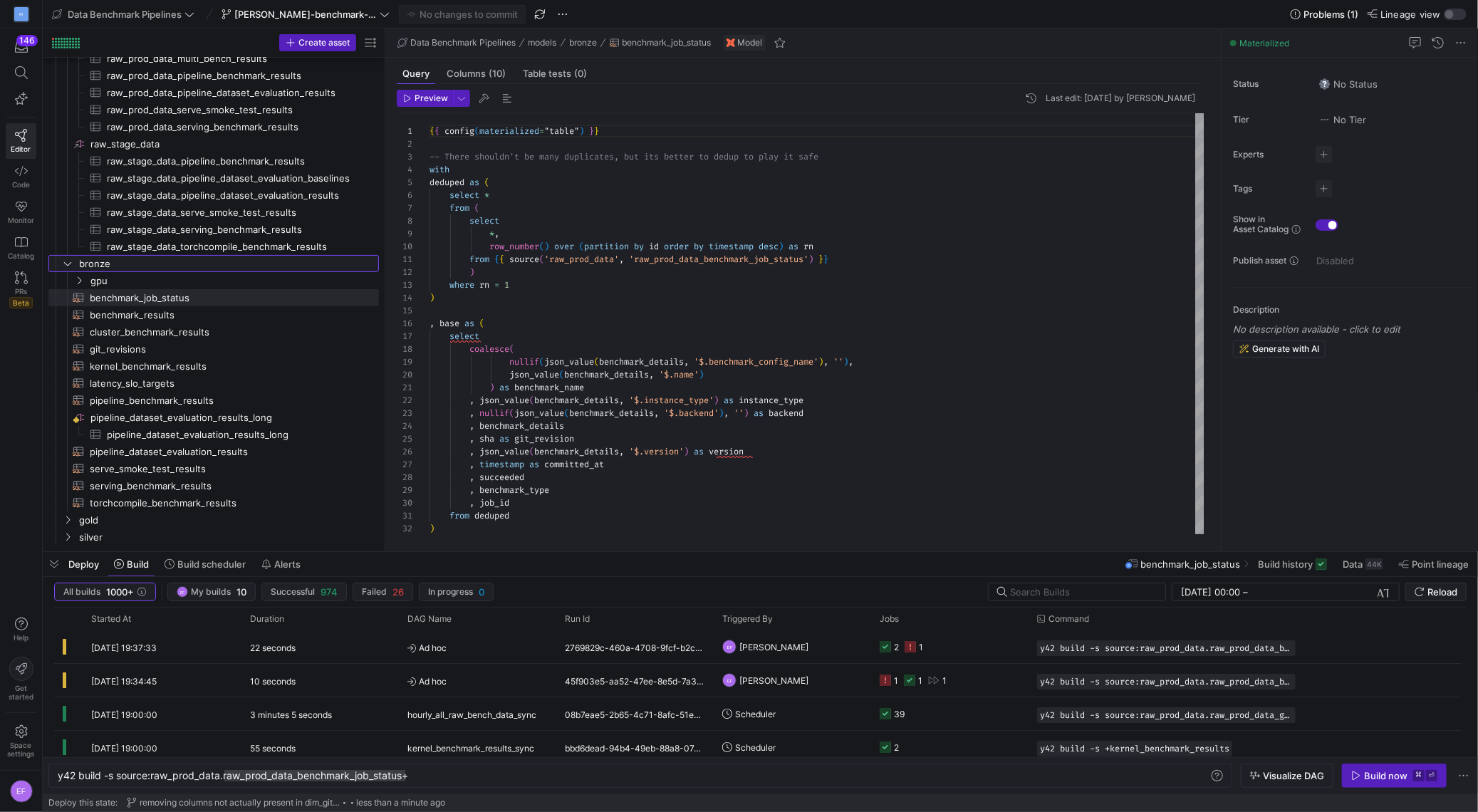
click at [71, 266] on icon "Press SPACE to select this row." at bounding box center [68, 263] width 10 height 9
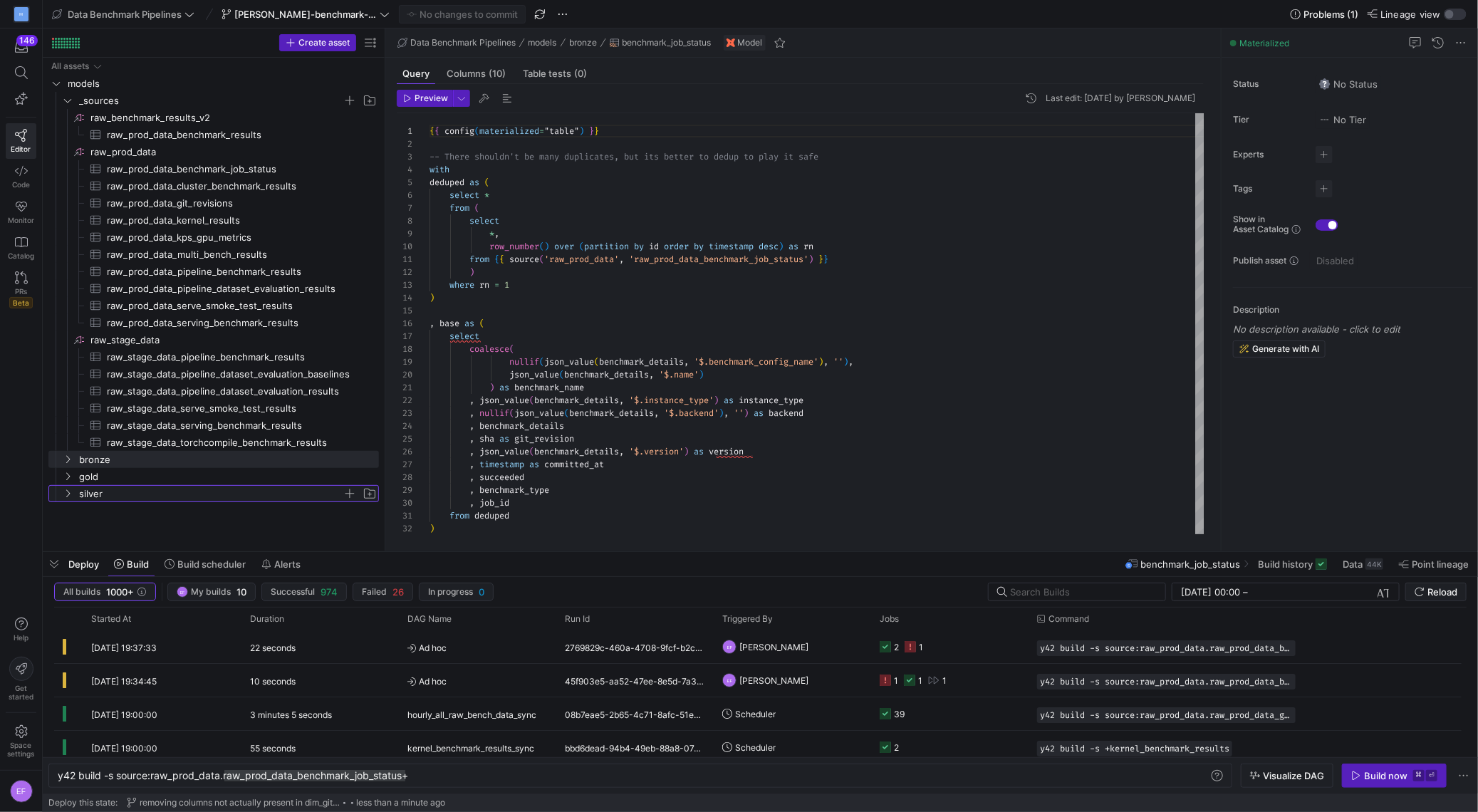
click at [67, 488] on y42-icon "Press SPACE to select this row." at bounding box center [68, 494] width 12 height 12
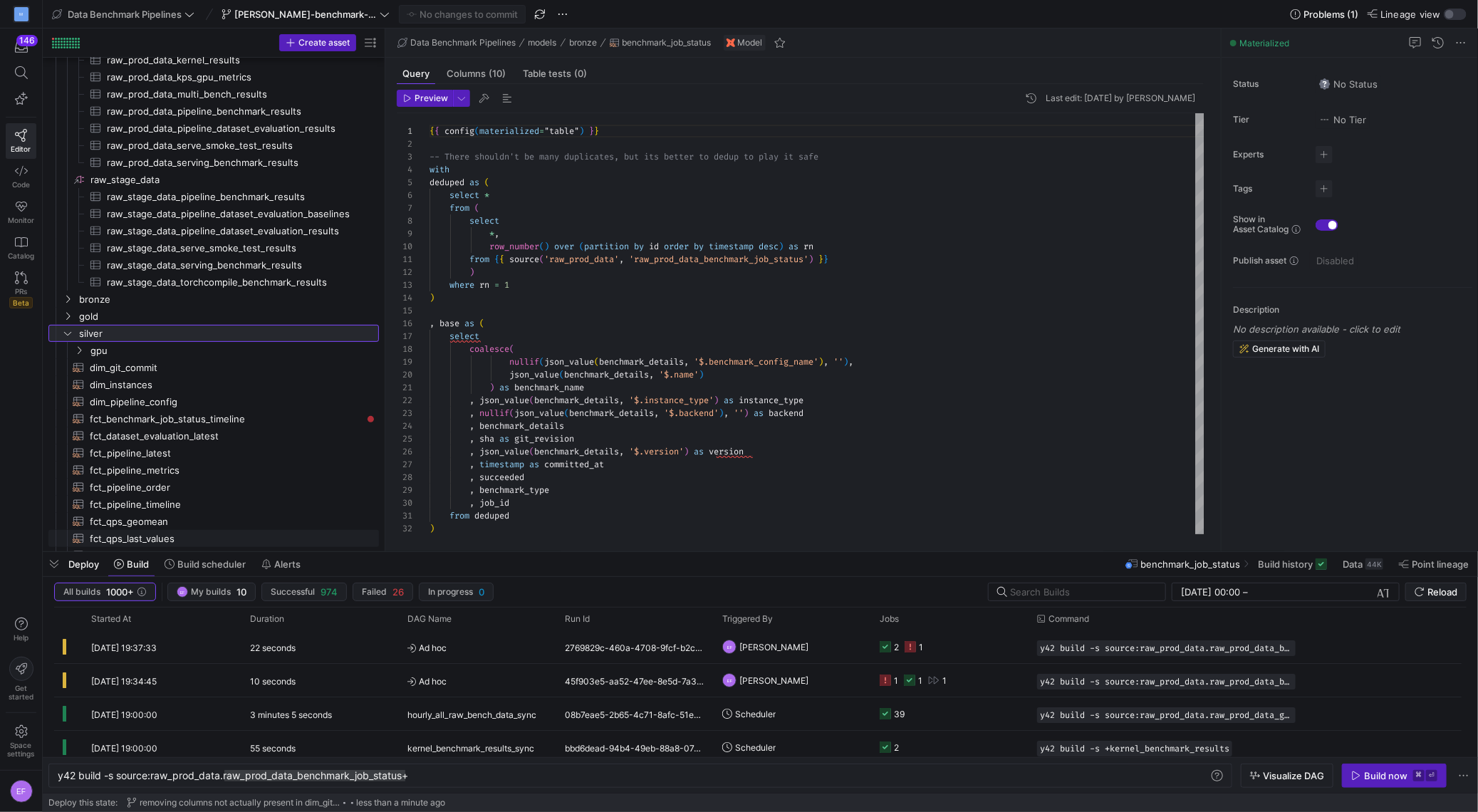
scroll to position [236, 0]
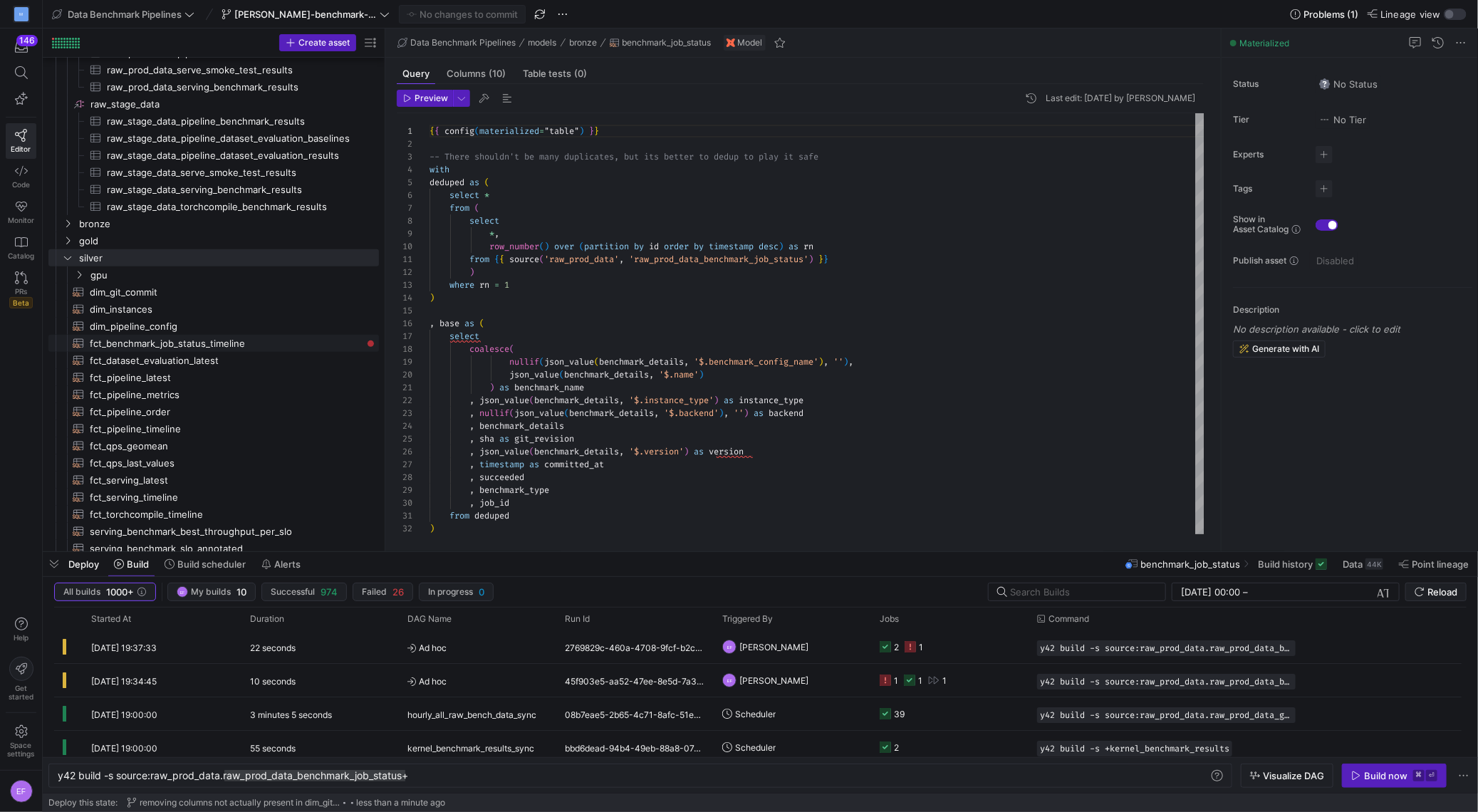
click at [227, 342] on span "fct_benchmark_job_status_timeline​​​​​​​​​​" at bounding box center [226, 344] width 273 height 17
type textarea "{{ config(materialized="table") }} with joined_to_git as ( select bs.* , gc.com…"
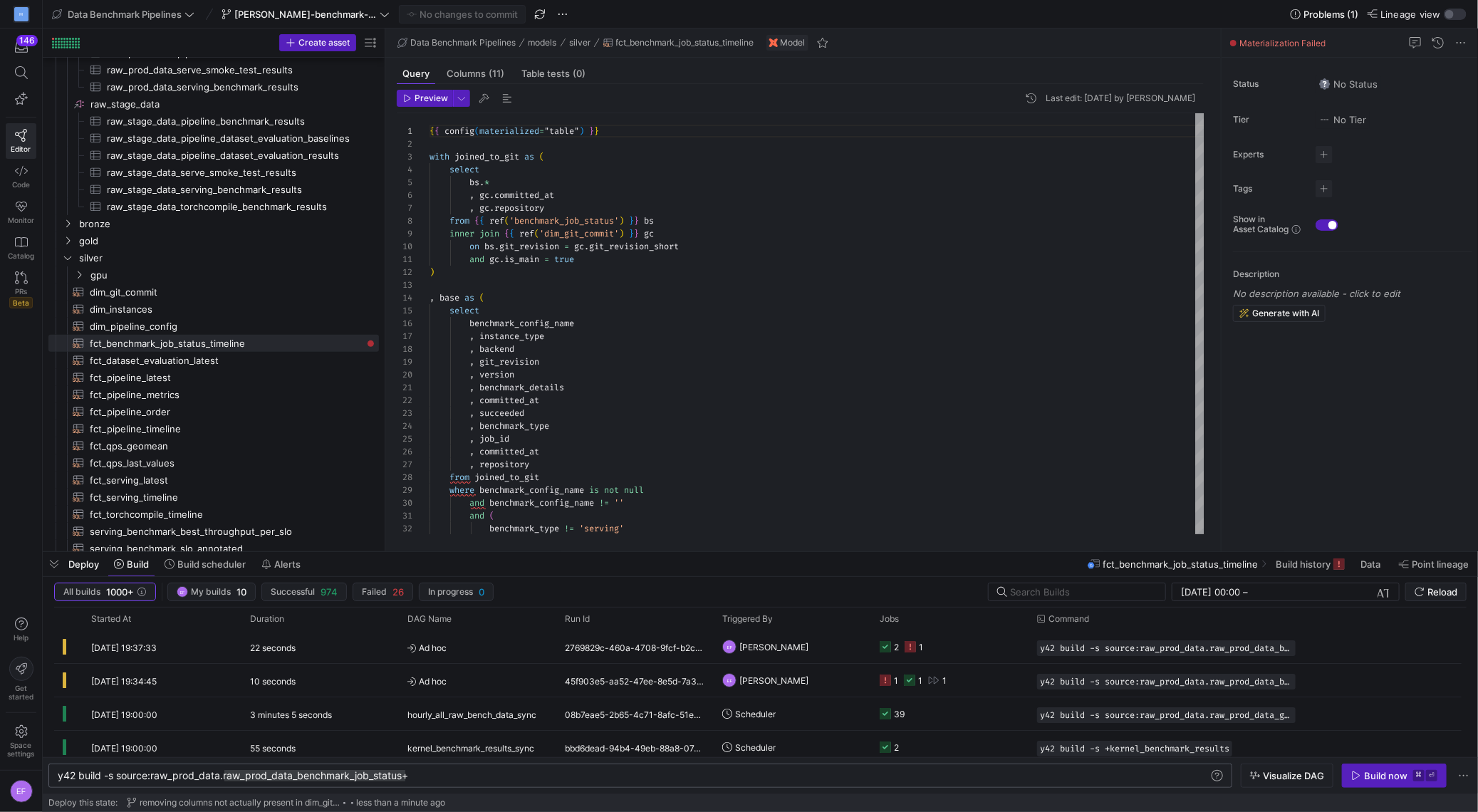
click at [247, 782] on div "y42 build -s source:raw_prod_data.raw_prod_data_be nchmark_job_status+ y42 buil…" at bounding box center [641, 775] width 1184 height 24
drag, startPoint x: 121, startPoint y: 776, endPoint x: 531, endPoint y: 761, distance: 410.3
click at [531, 770] on div "y42 build -s source:raw_prod_data.raw_prod_data_be nchmark_job_status+" at bounding box center [634, 776] width 1152 height 12
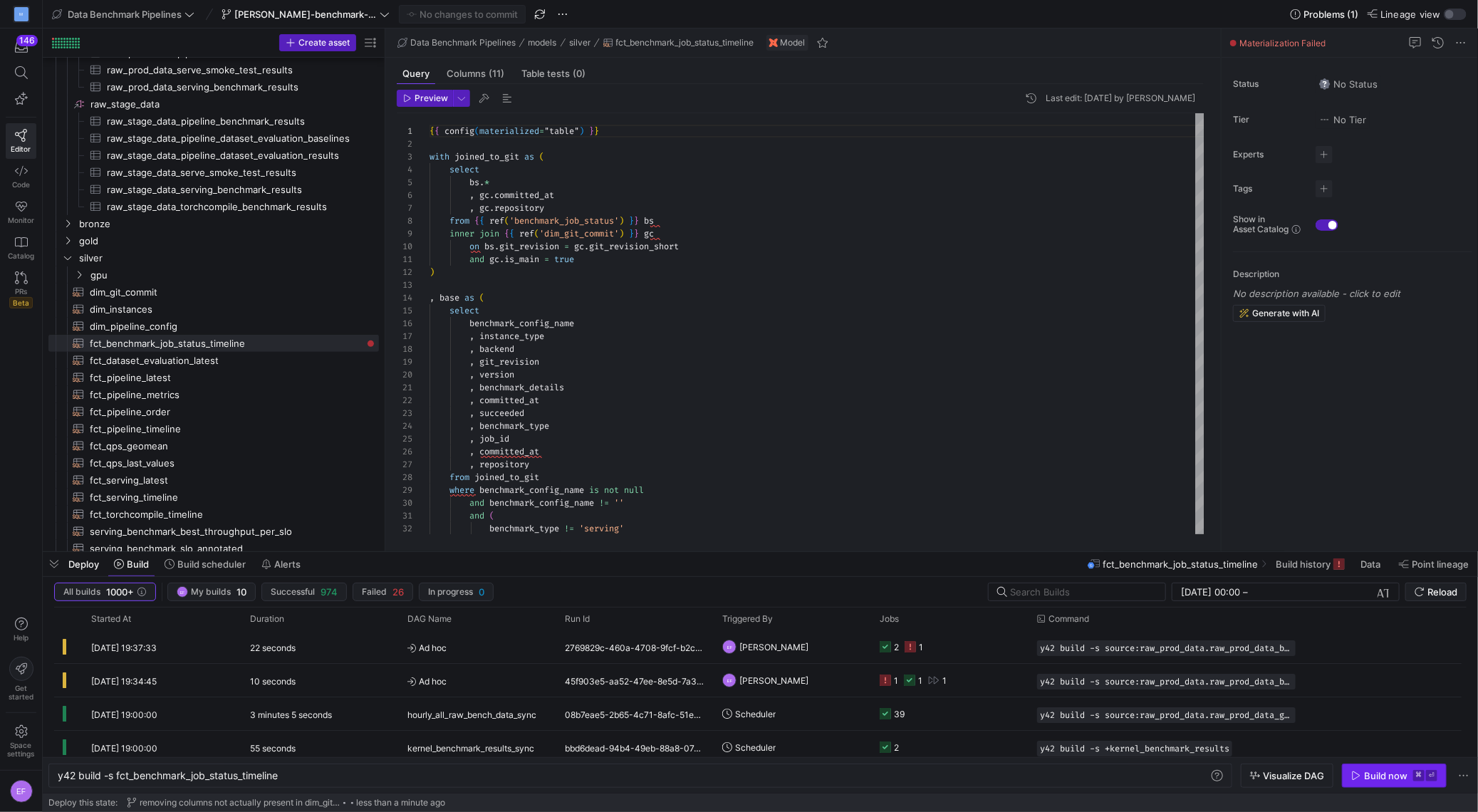
click at [1384, 776] on div "Build now" at bounding box center [1386, 776] width 43 height 12
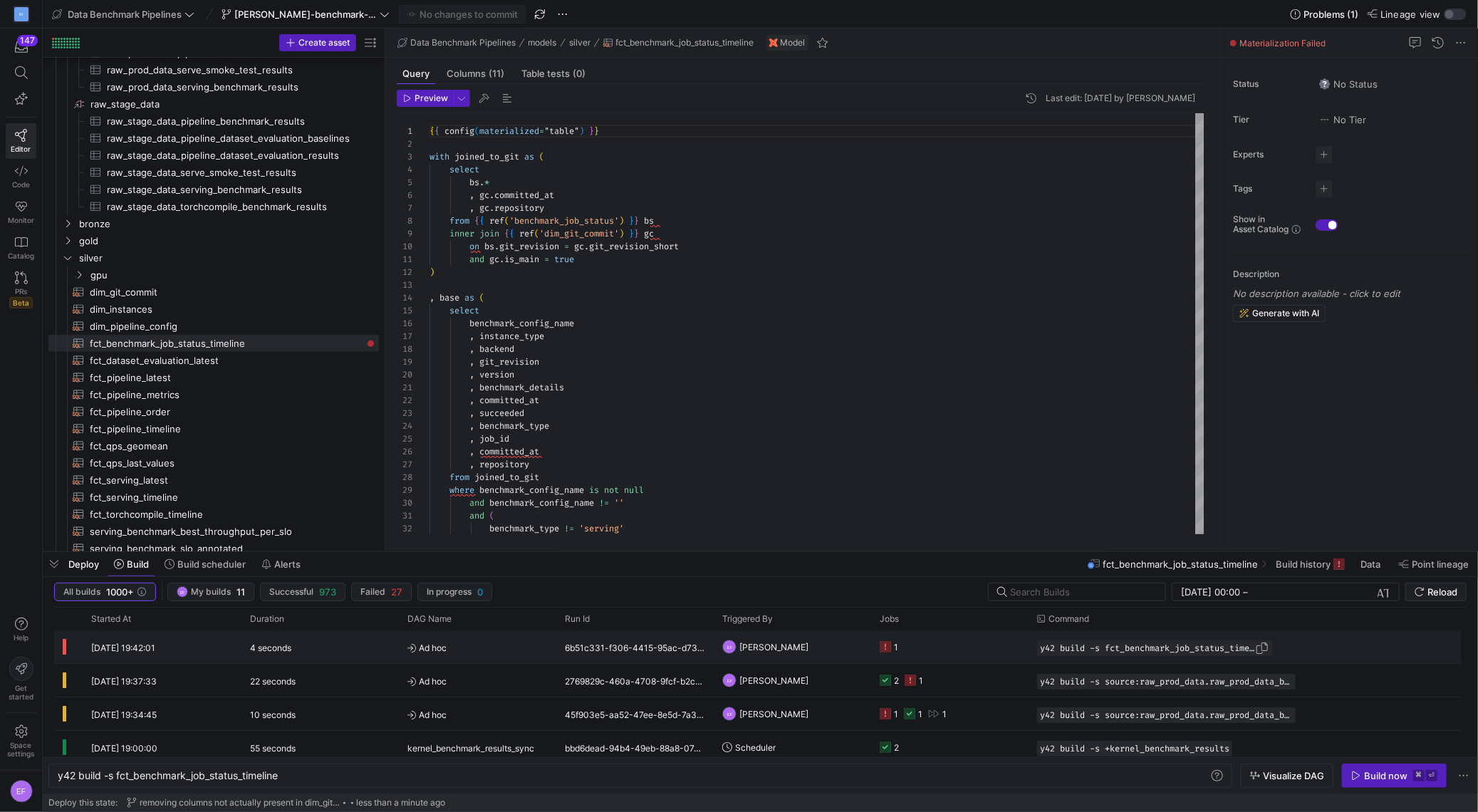
click at [1089, 640] on div "y42 build -s fct_benchmark_job_status_timeline" at bounding box center [1154, 648] width 235 height 16
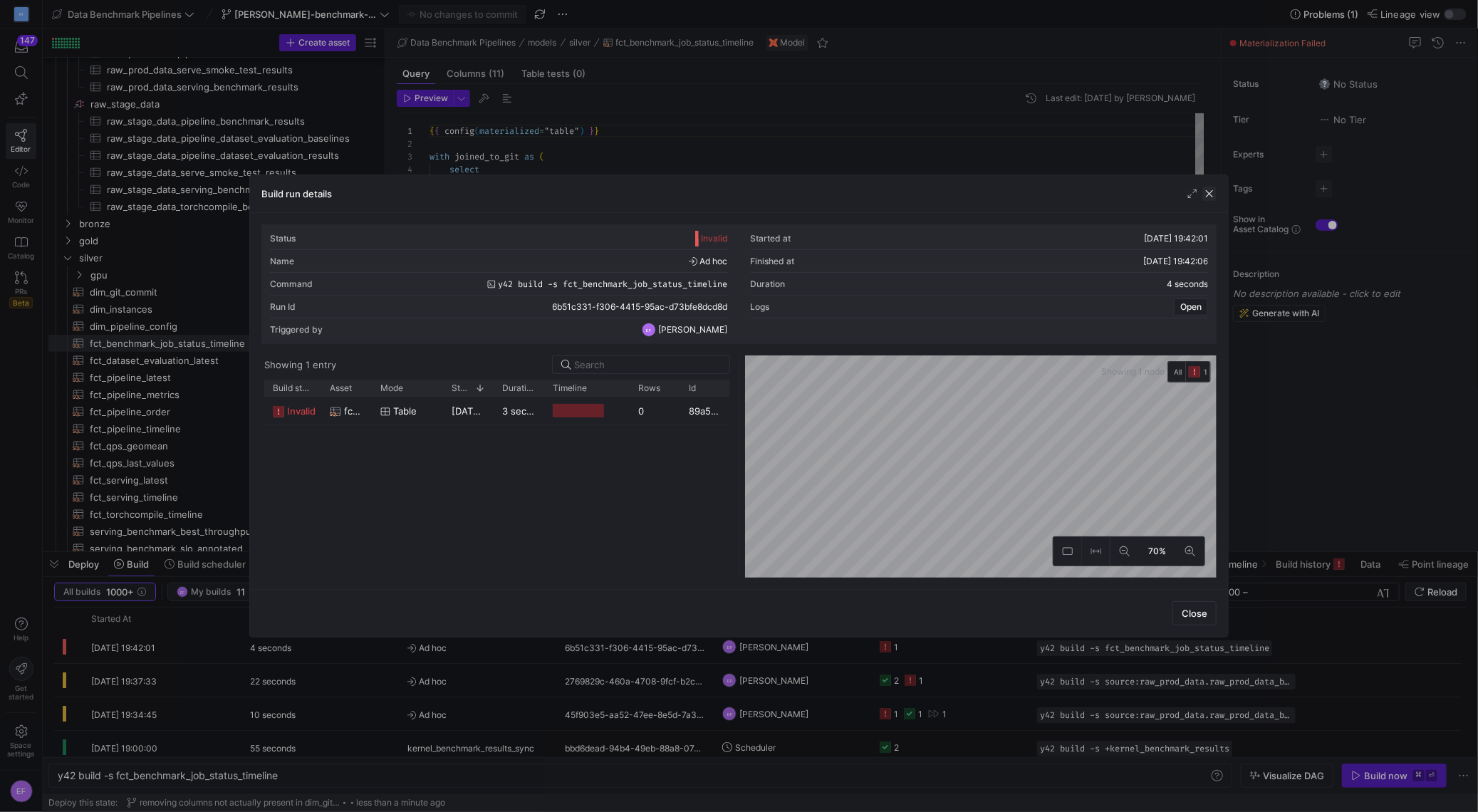
click at [1216, 192] on span "button" at bounding box center [1209, 194] width 14 height 14
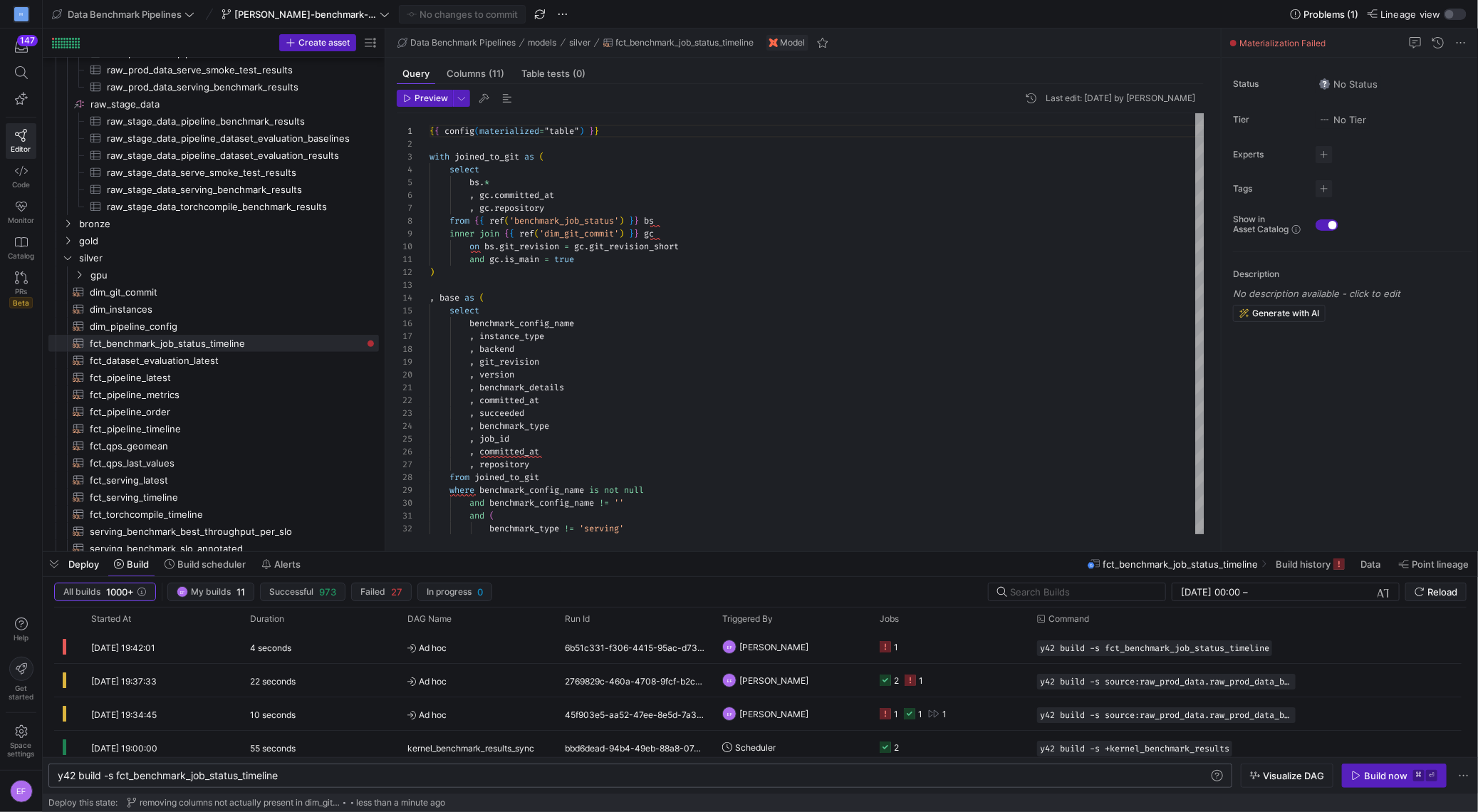
click at [117, 776] on div "y42 build -s fct_benchmark_job_status_timeline" at bounding box center [634, 776] width 1152 height 12
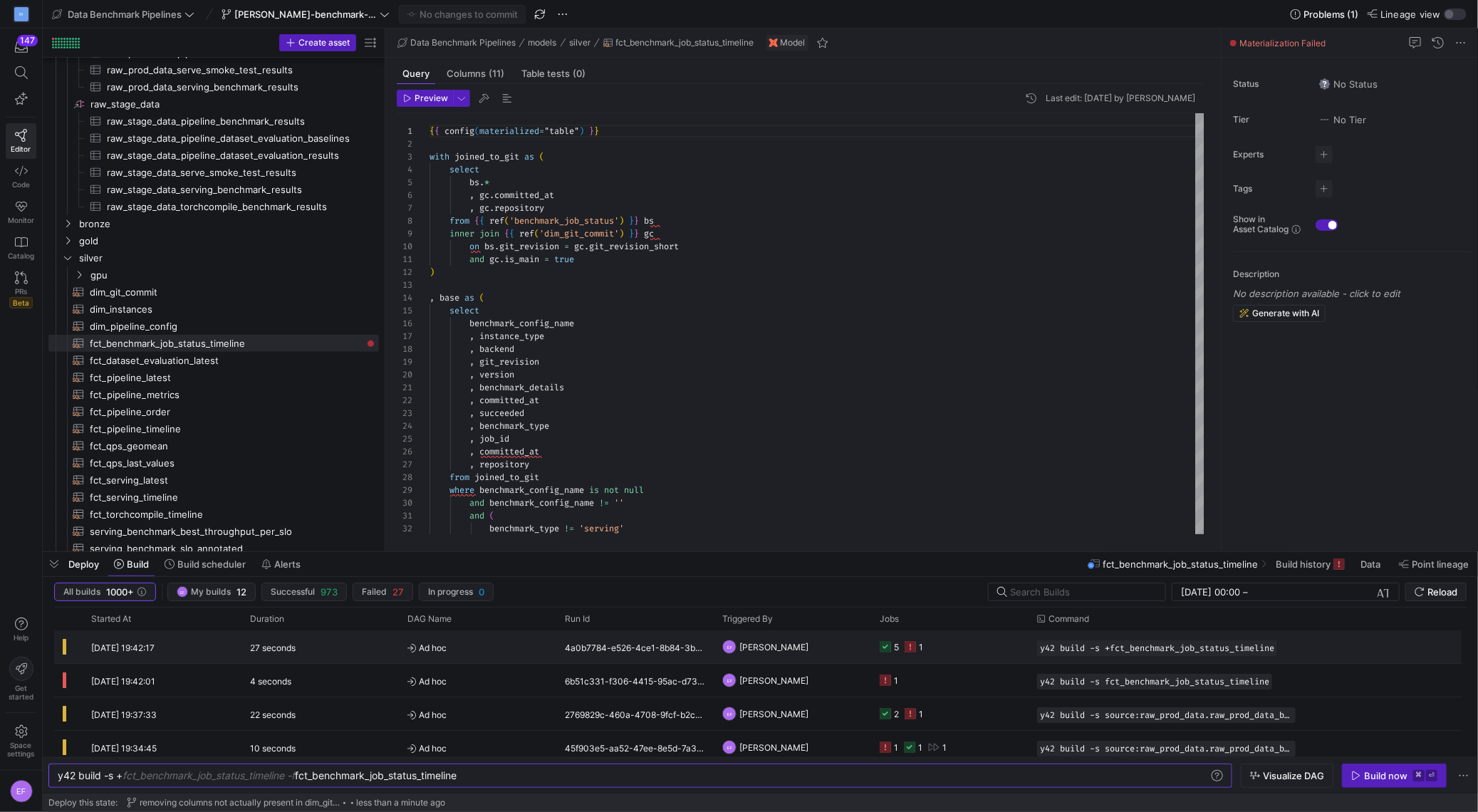
type textarea "y42 build -s +fct_benchmark_job_status_timeline"
click at [945, 644] on y42-job-status-cell-renderer "5 1" at bounding box center [950, 646] width 140 height 31
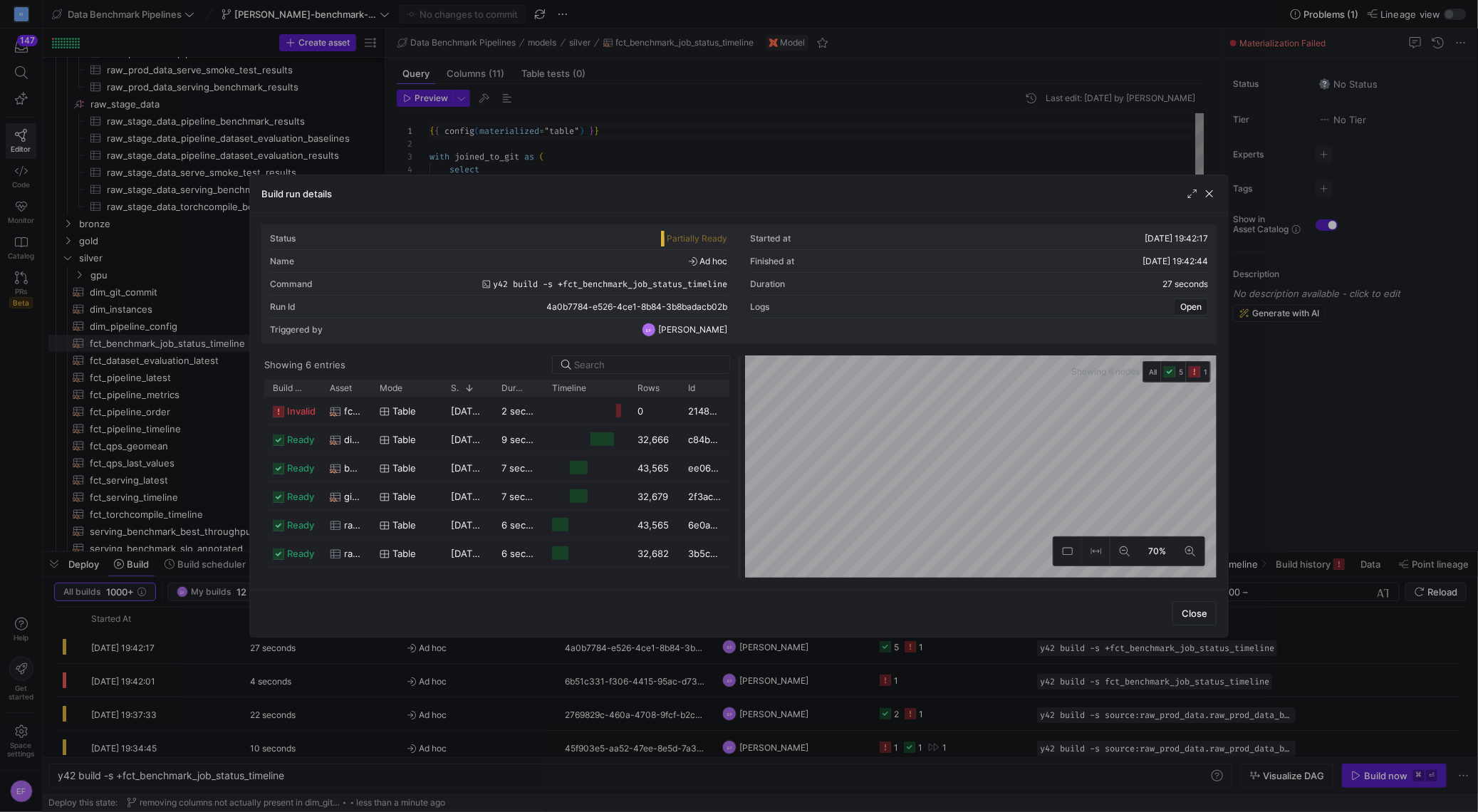
click at [738, 551] on as-split "Showing 6 entries Drag here to set row groups Drag here to set column labels Bu…" at bounding box center [739, 466] width 955 height 222
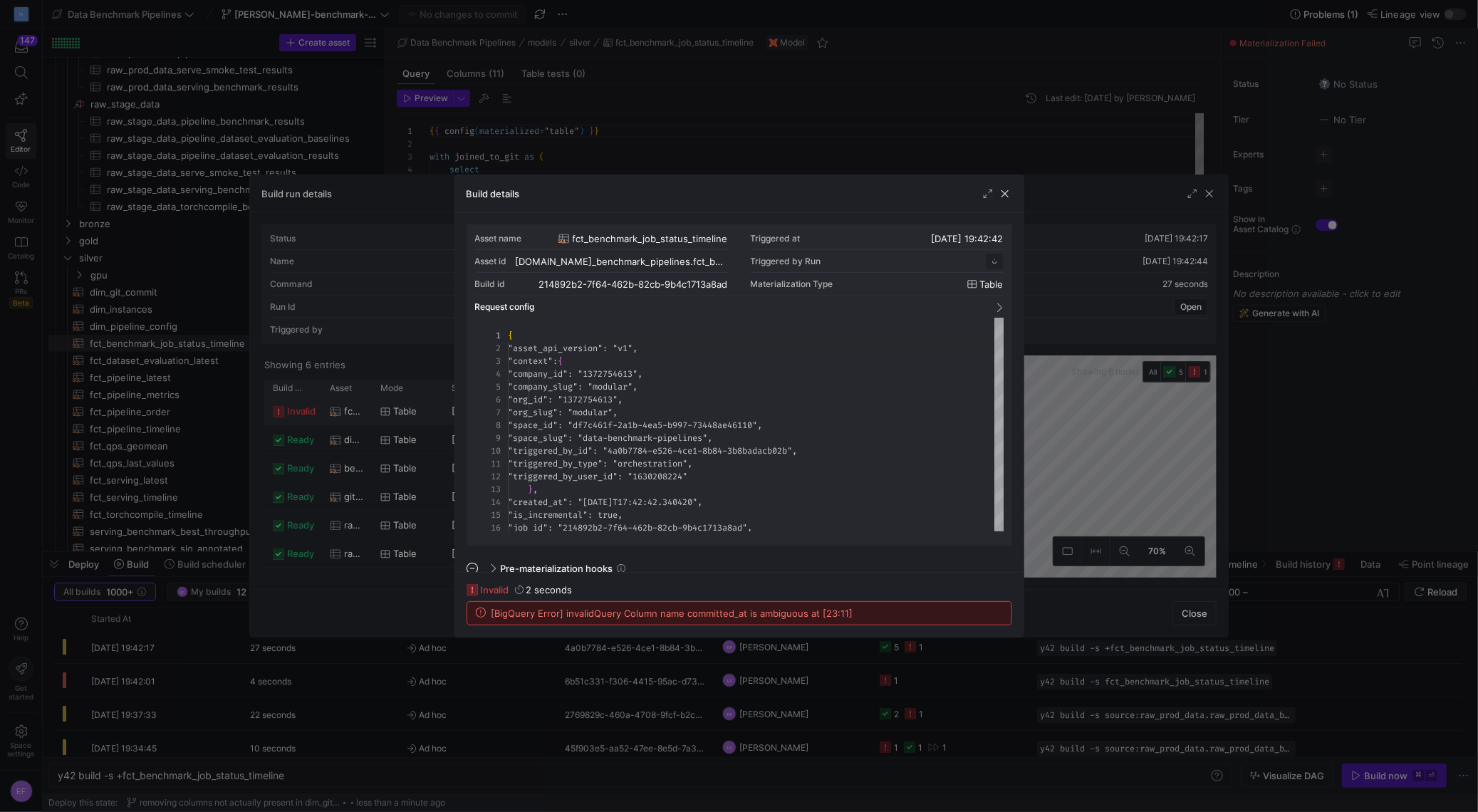
scroll to position [128, 0]
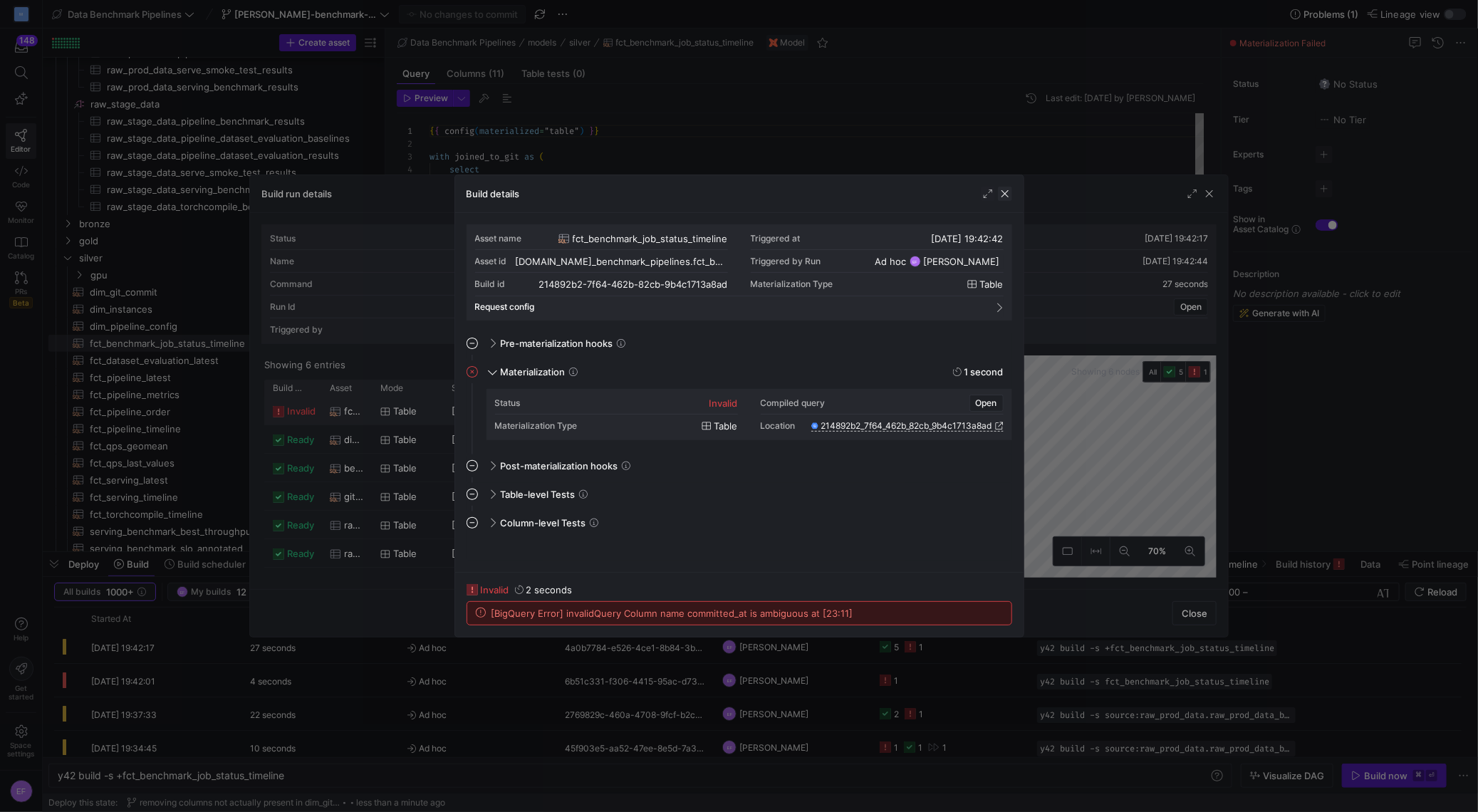
click at [1005, 190] on span "button" at bounding box center [1005, 194] width 14 height 14
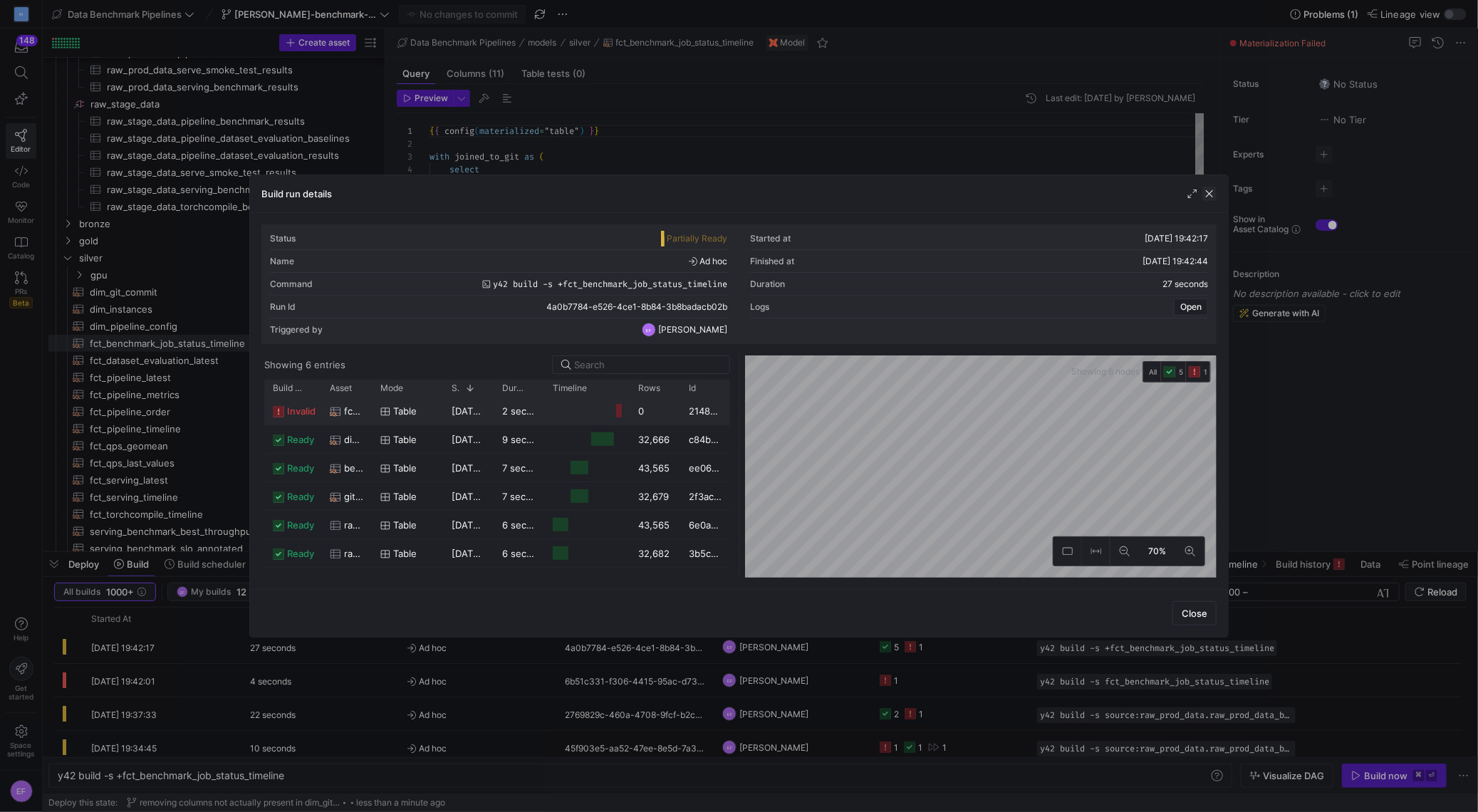
click at [1210, 189] on span "button" at bounding box center [1209, 194] width 14 height 14
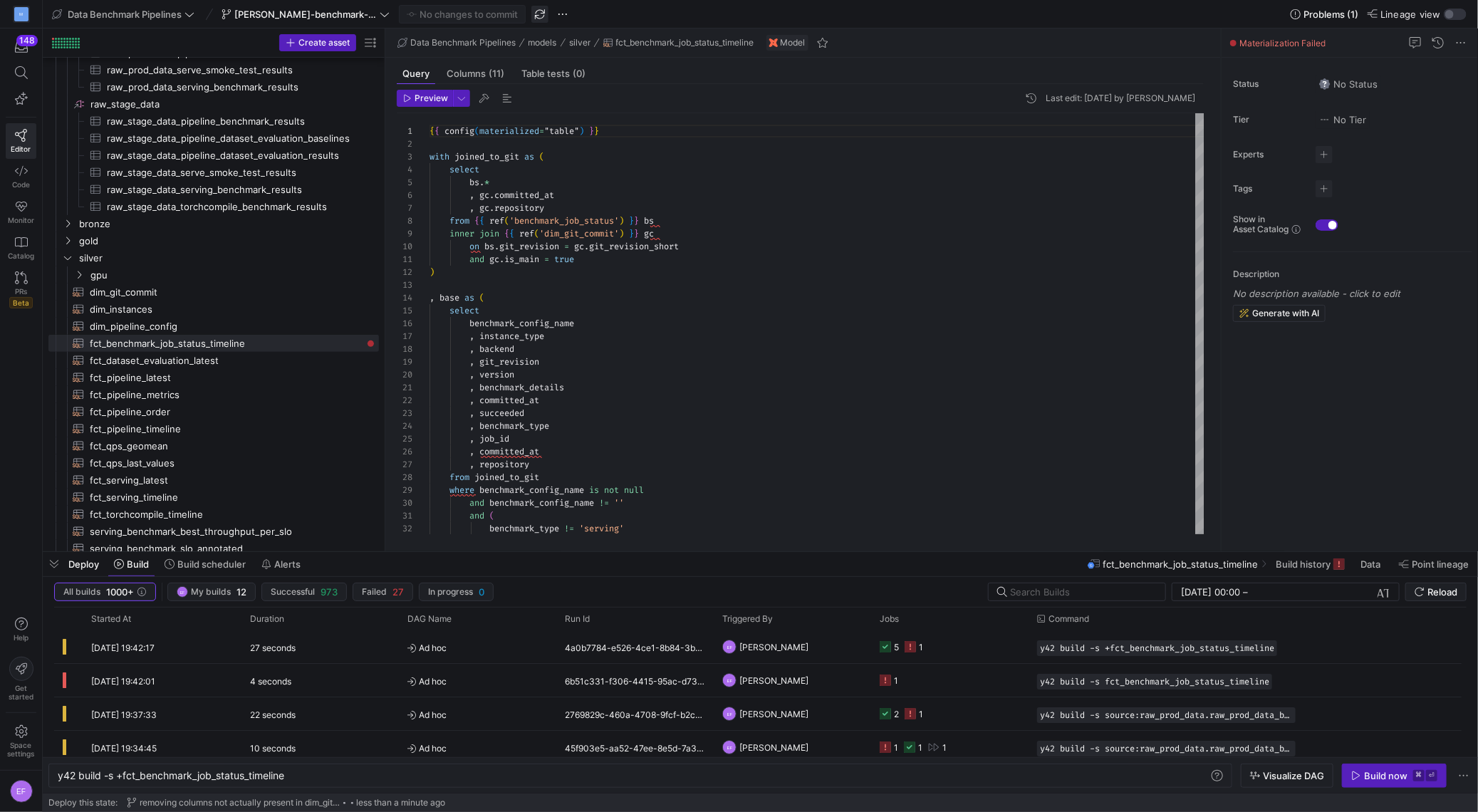
click at [546, 15] on span "button" at bounding box center [540, 14] width 17 height 17
click at [546, 20] on span "button" at bounding box center [540, 14] width 17 height 17
click at [1367, 779] on div "Build now" at bounding box center [1386, 776] width 43 height 12
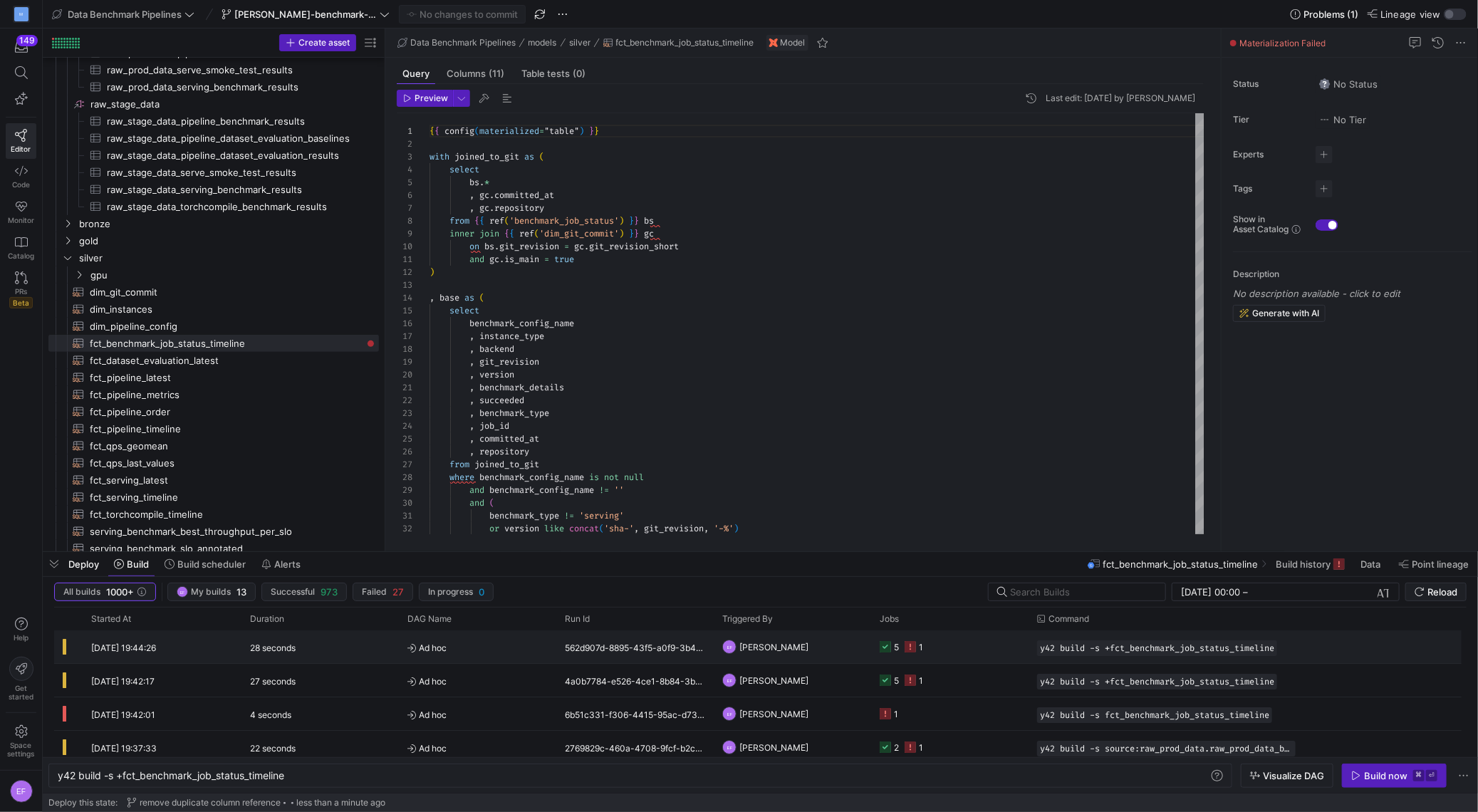
click at [960, 653] on y42-job-status-cell-renderer "5 1" at bounding box center [950, 646] width 140 height 31
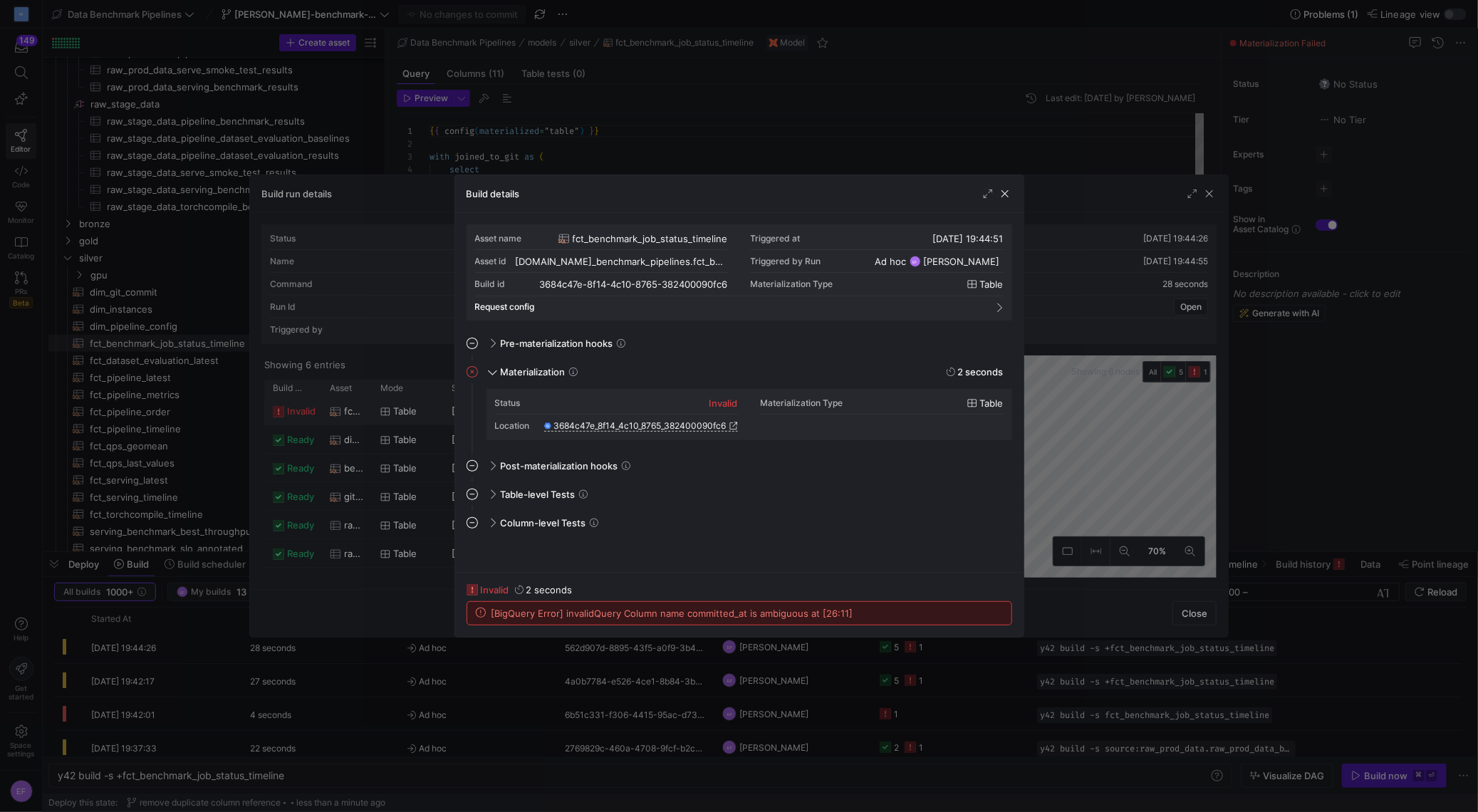
click at [544, 9] on div at bounding box center [739, 406] width 1478 height 812
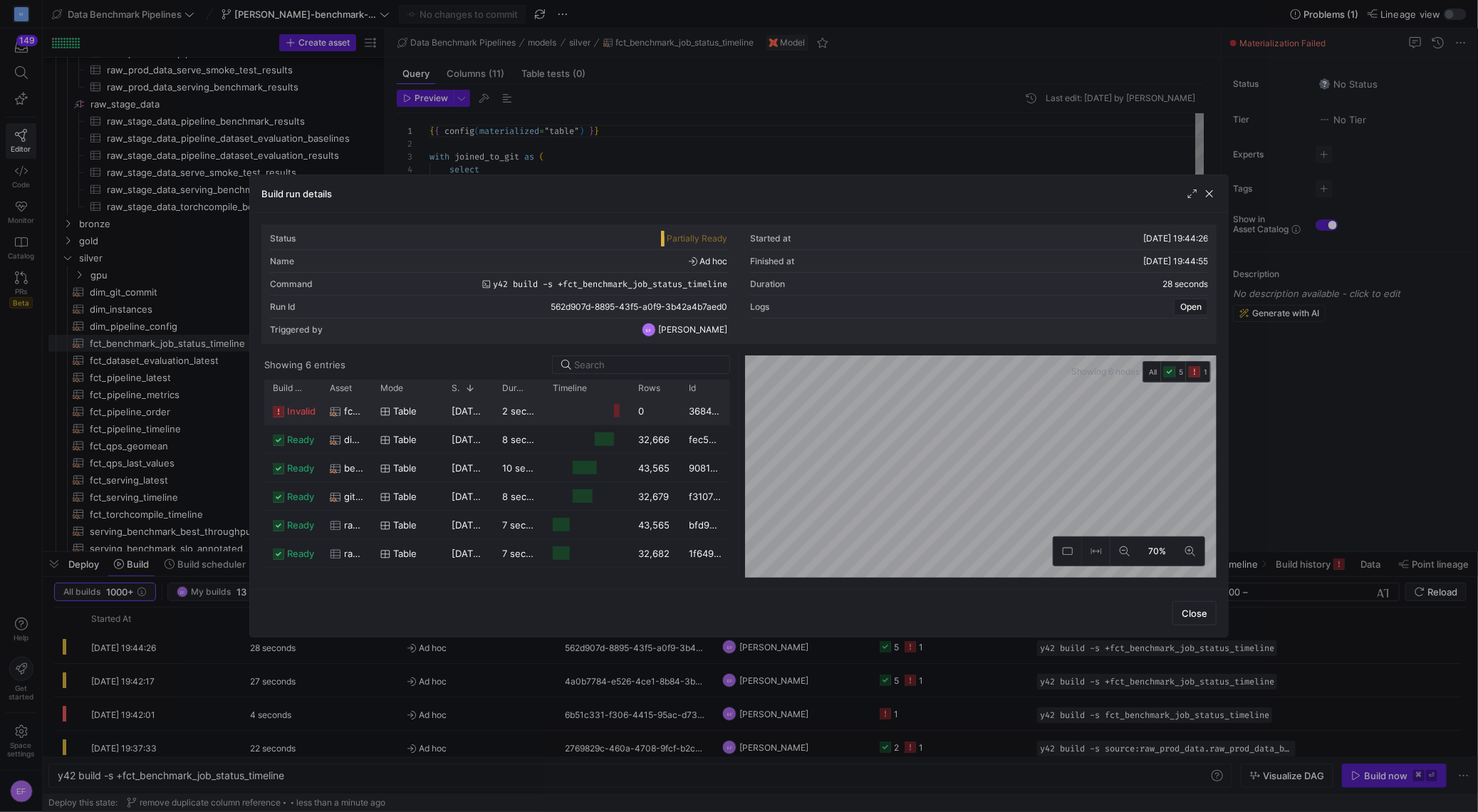
click at [543, 12] on div at bounding box center [739, 406] width 1478 height 812
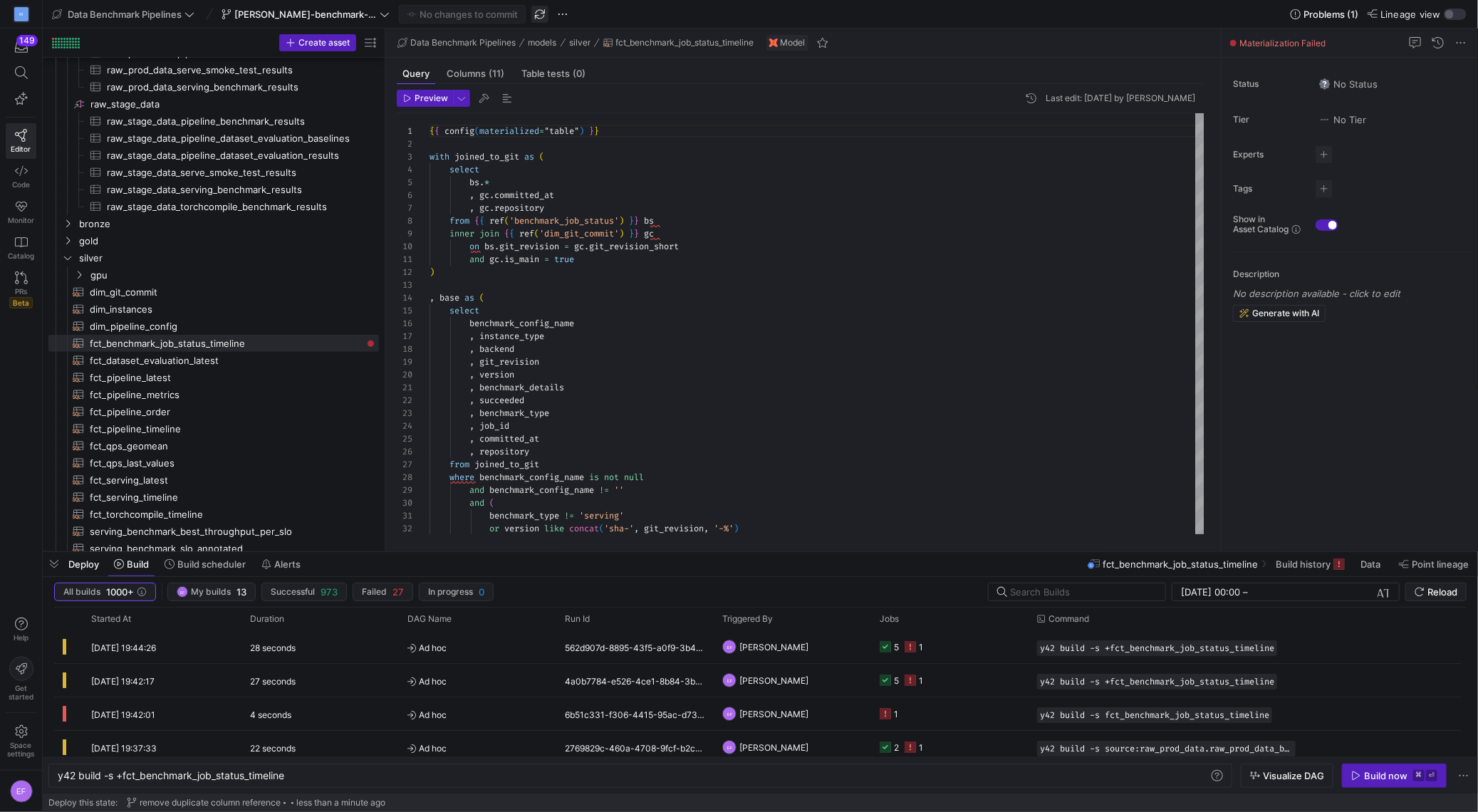
click at [542, 14] on span "button" at bounding box center [540, 14] width 17 height 17
click at [506, 441] on div "{ { config ( materialized = "table" ) } } with joined_to_git as ( select bs . *…" at bounding box center [817, 433] width 776 height 640
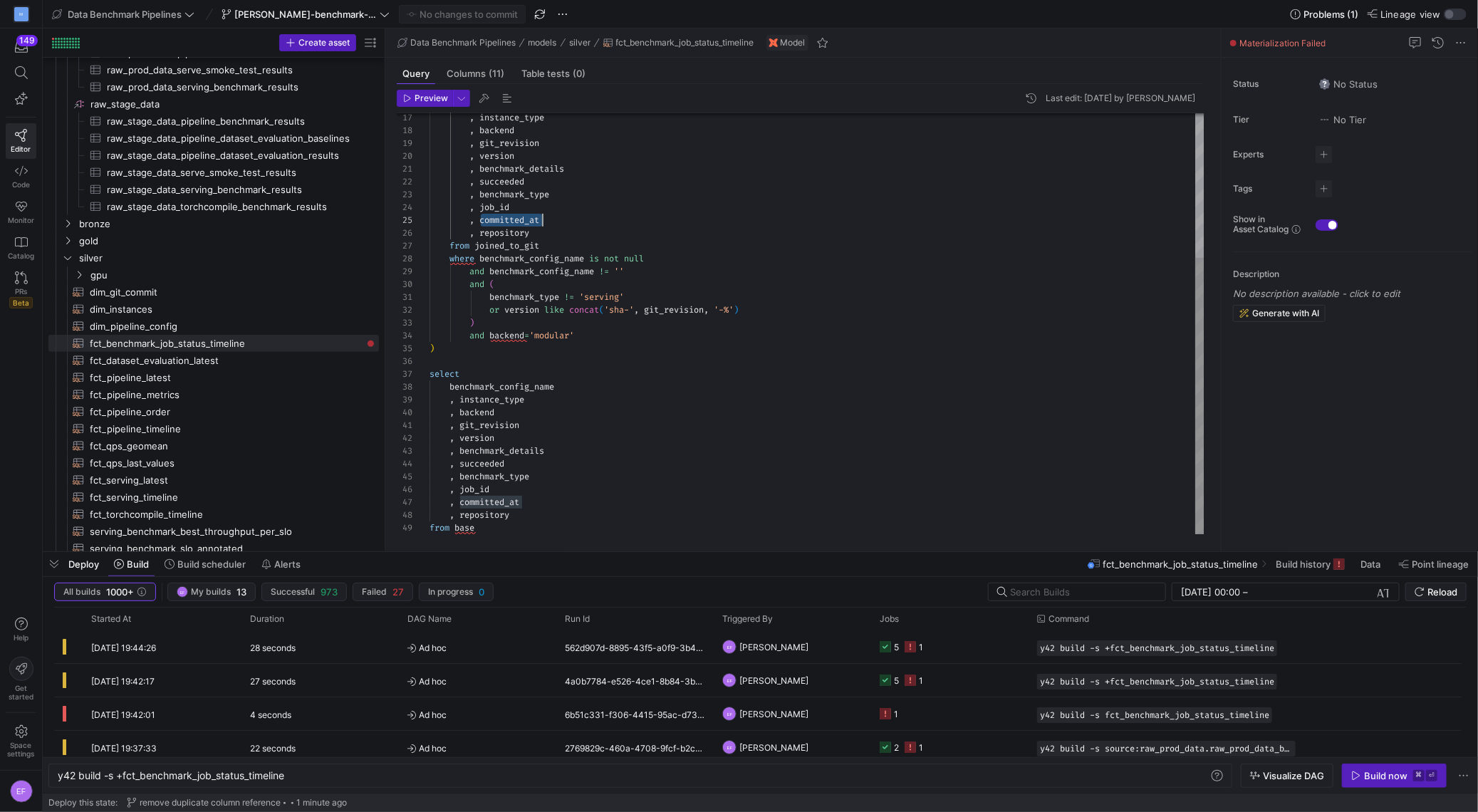
click at [584, 383] on div ", instance_type , backend , git_revision , version , benchmark_details , succee…" at bounding box center [817, 214] width 776 height 640
click at [1369, 781] on div "Build now" at bounding box center [1386, 776] width 43 height 12
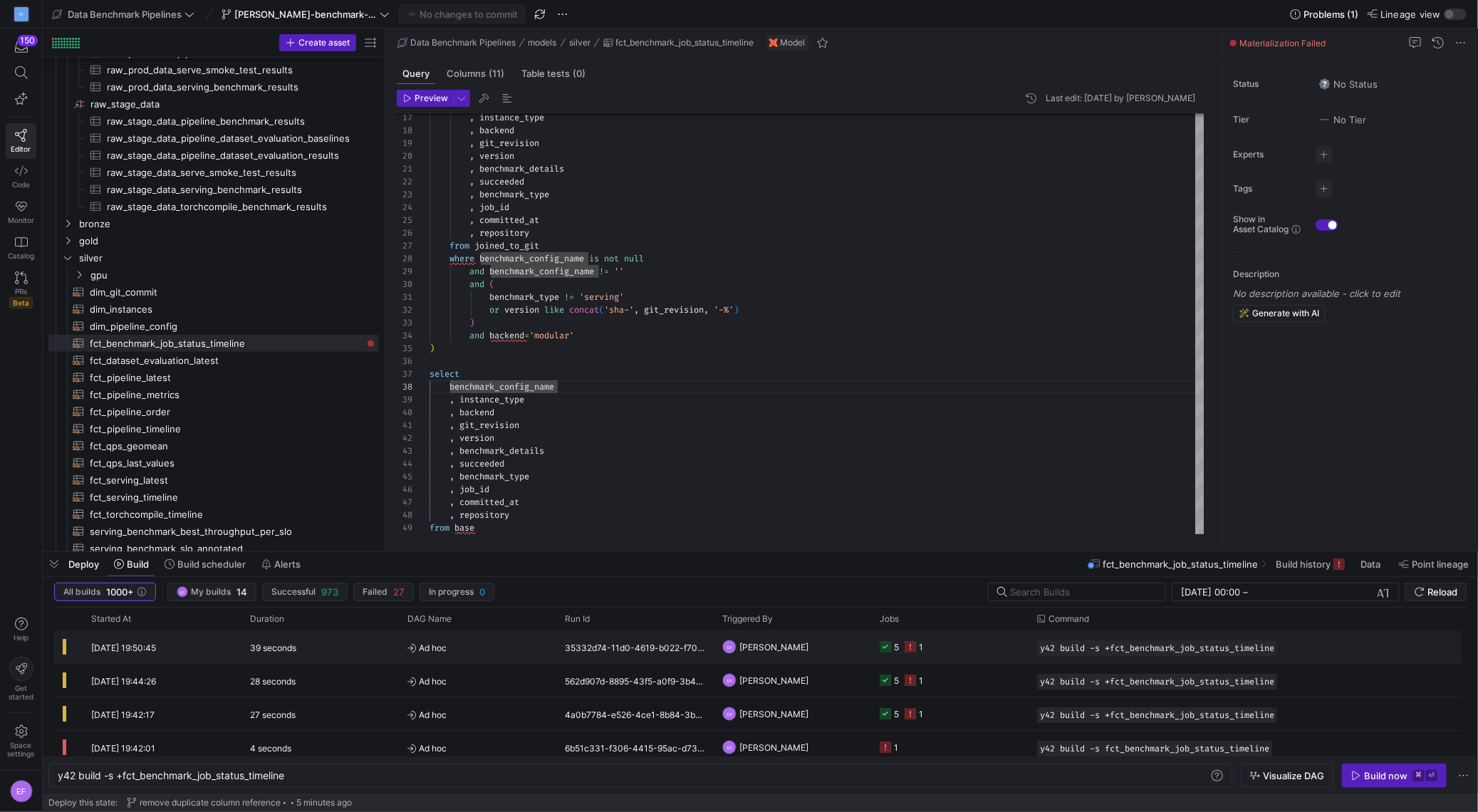
click at [994, 651] on y42-job-status-cell-renderer "5 1" at bounding box center [950, 646] width 140 height 31
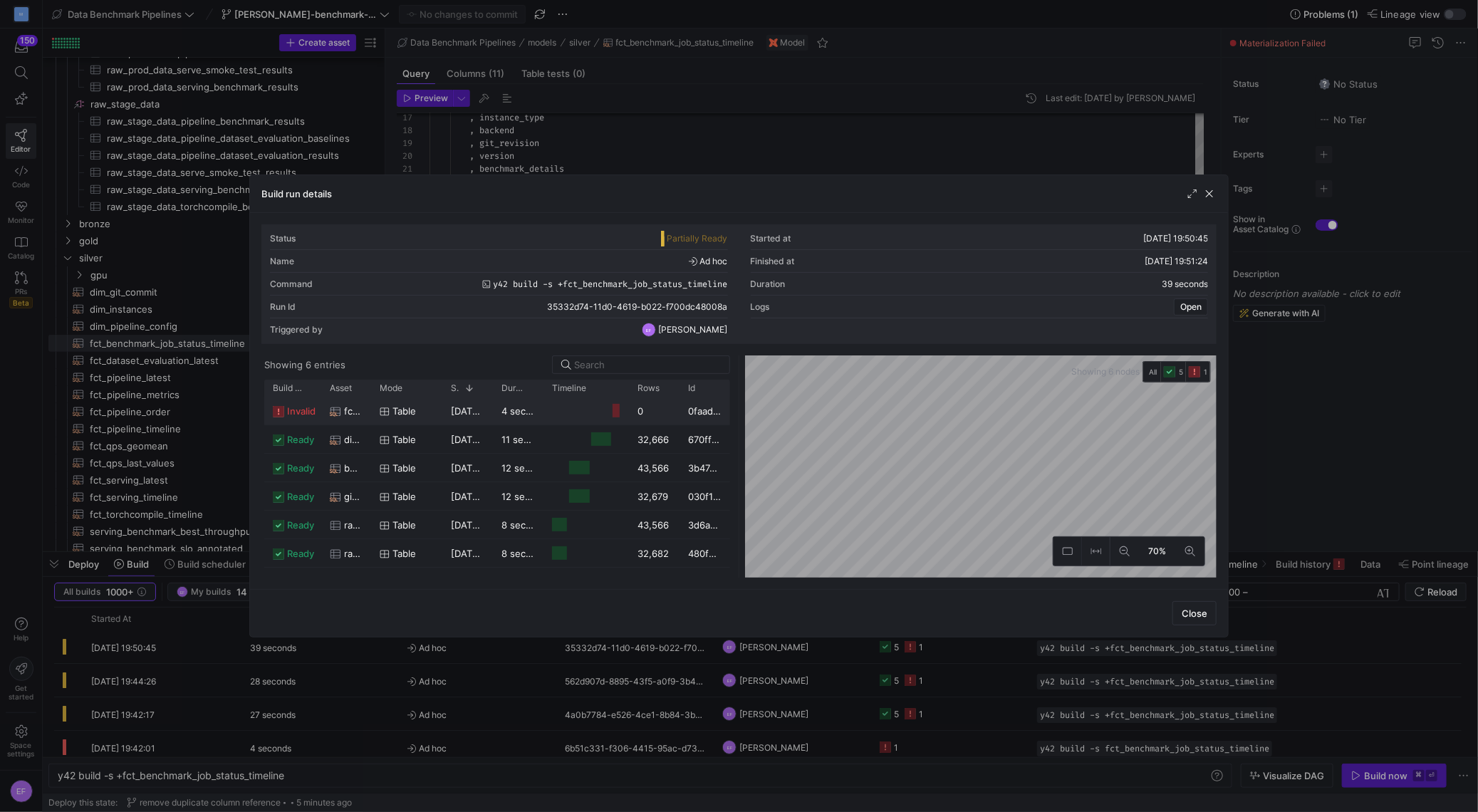
click at [537, 409] on y42-duration "4 seconds" at bounding box center [525, 411] width 46 height 12
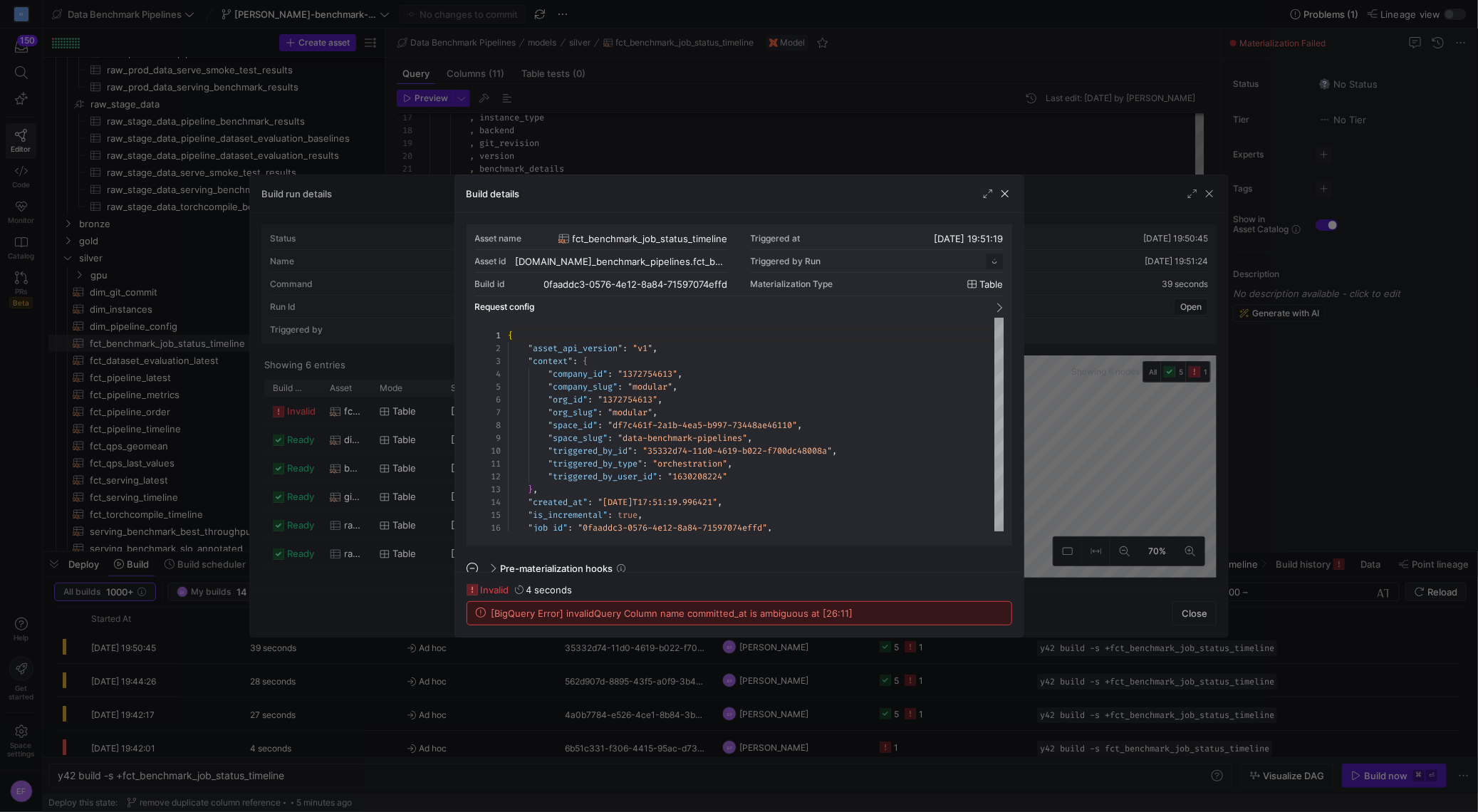
scroll to position [128, 0]
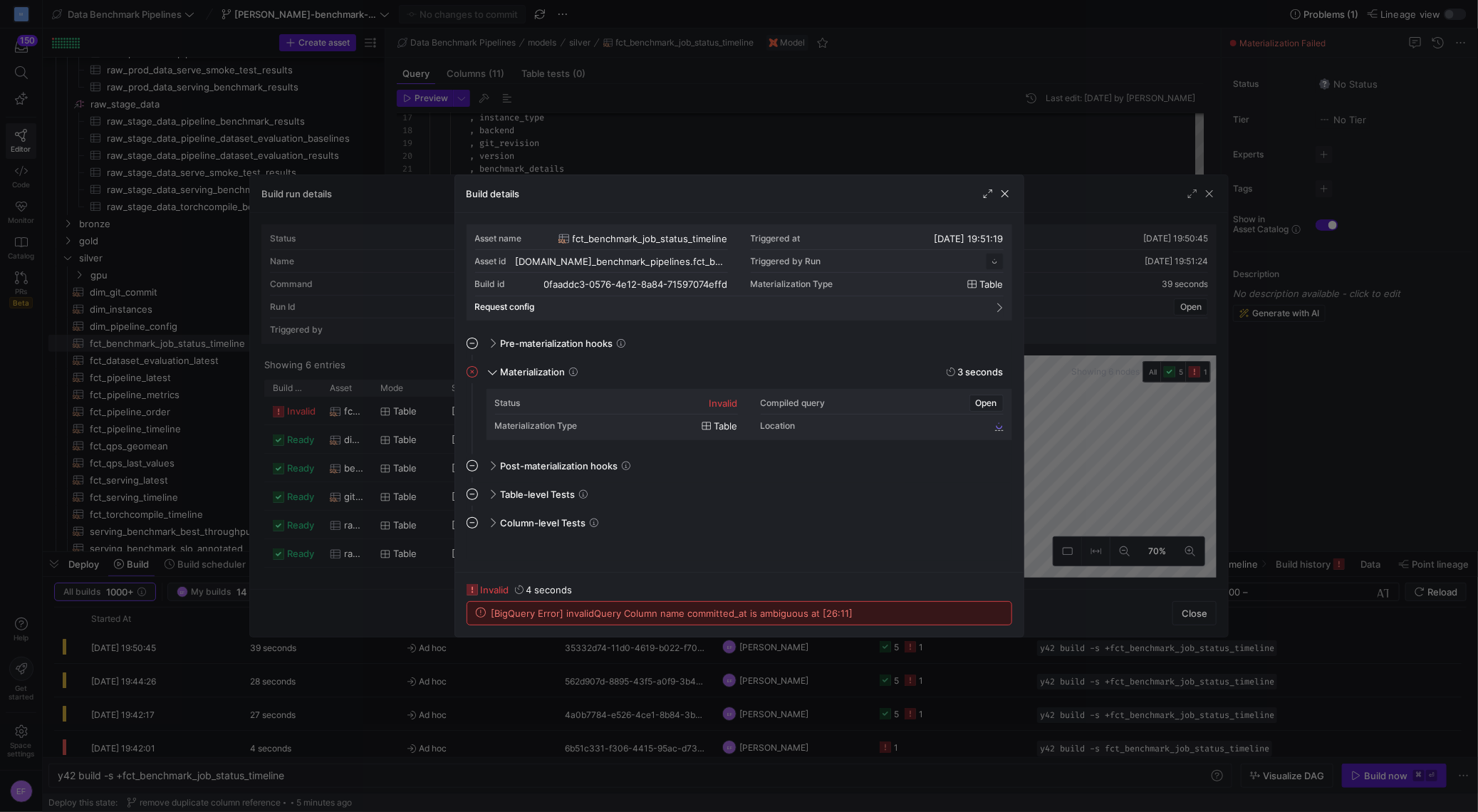
drag, startPoint x: 1008, startPoint y: 187, endPoint x: 1254, endPoint y: 213, distance: 247.4
click at [1009, 187] on span "button" at bounding box center [1005, 194] width 14 height 14
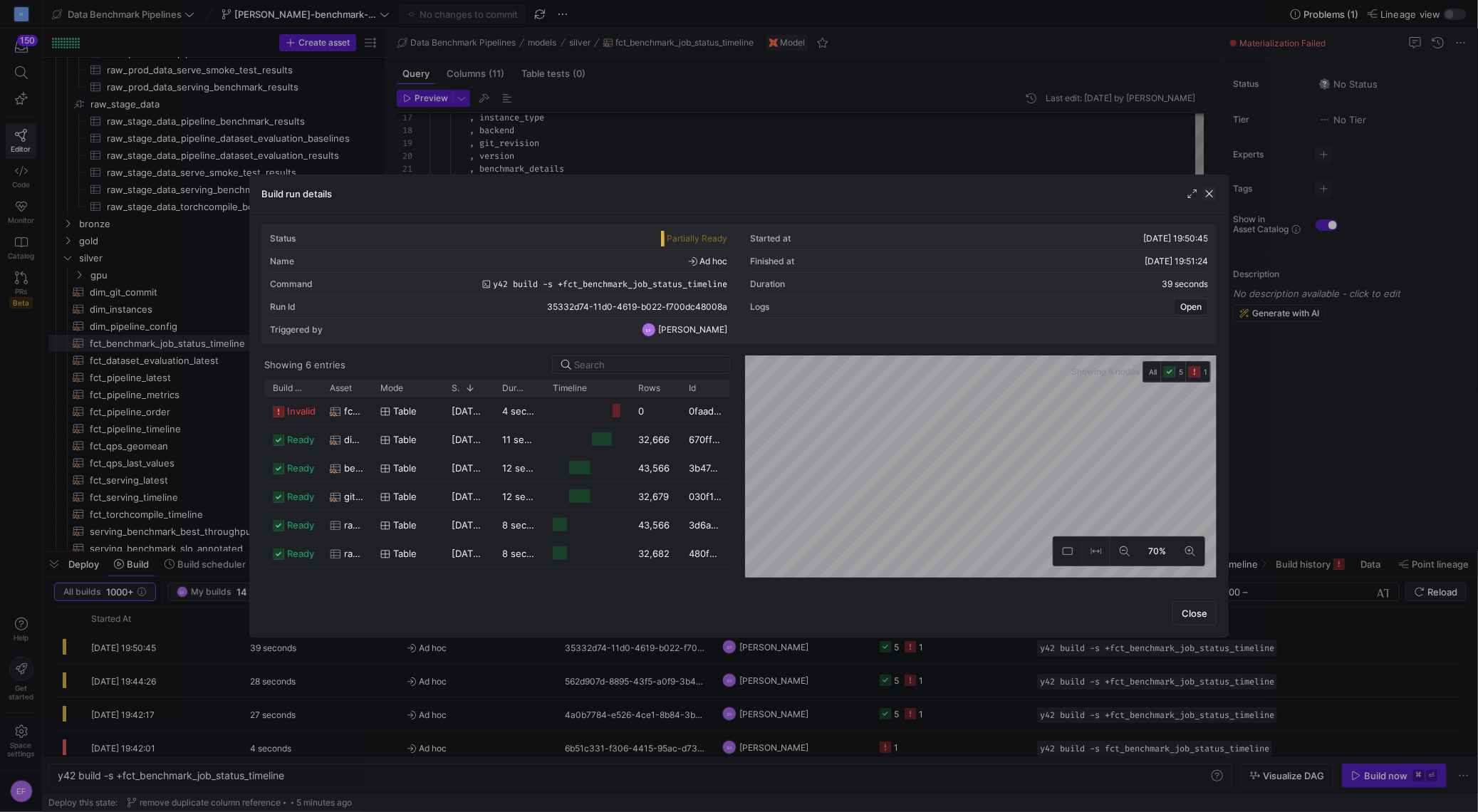
click at [1210, 192] on span "button" at bounding box center [1209, 194] width 14 height 14
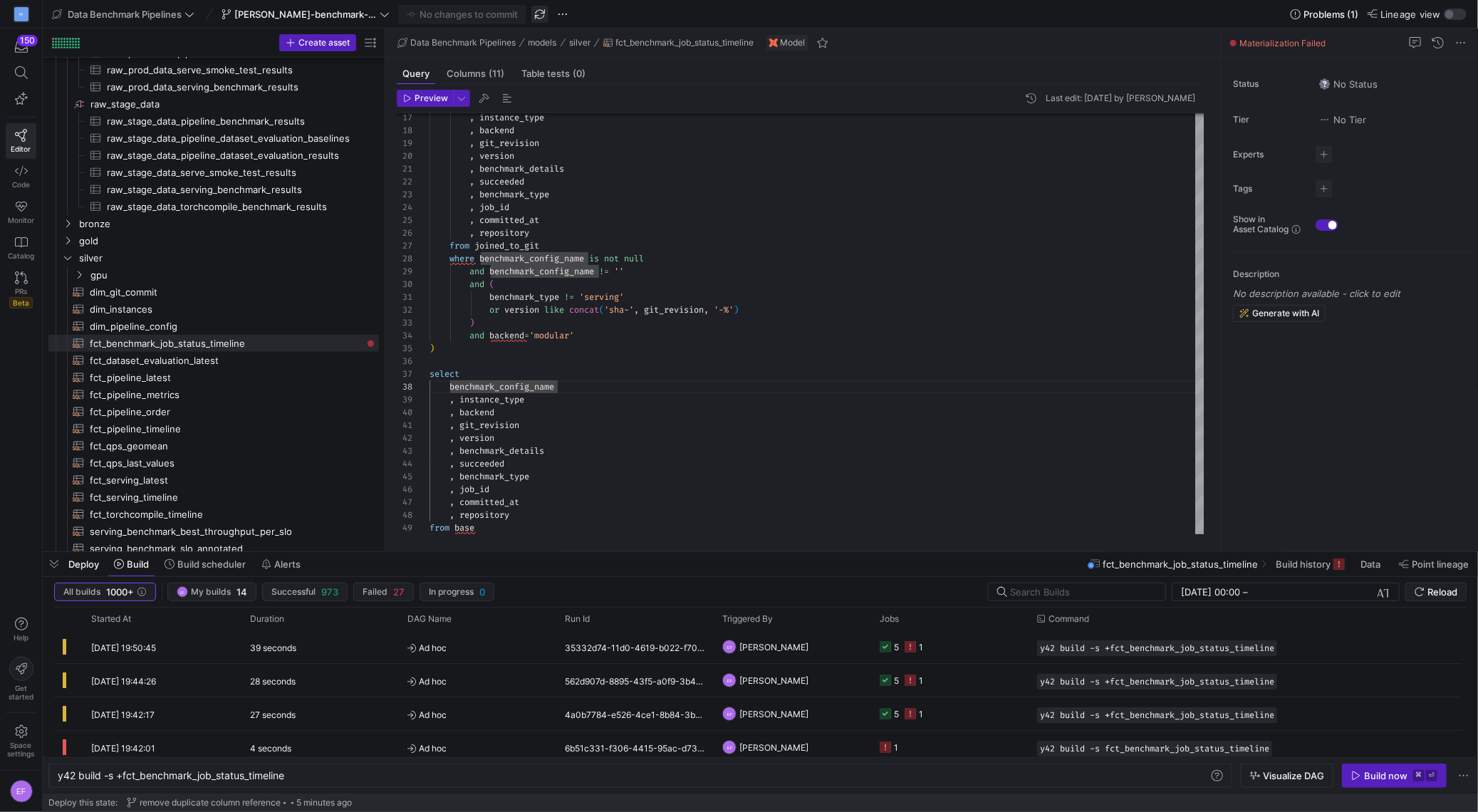
click at [545, 9] on span "button" at bounding box center [540, 14] width 17 height 17
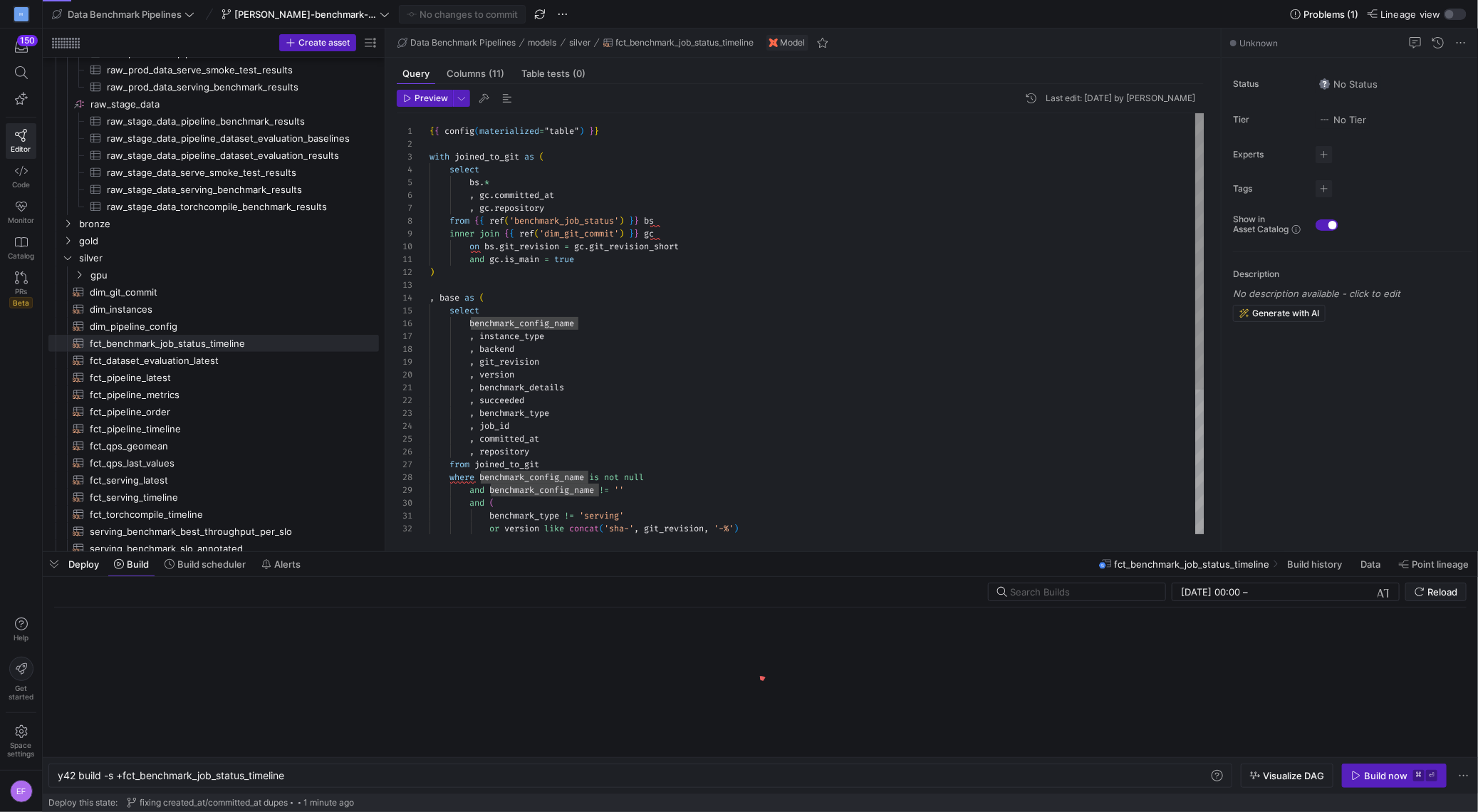
type textarea ", benchmark_details , succeeded , benchmark_type , job_id , committed_at , repo…"
click at [518, 436] on div ", instance_type , backend , git_revision , version , benchmark_details , succee…" at bounding box center [817, 433] width 776 height 640
